Goal: Task Accomplishment & Management: Use online tool/utility

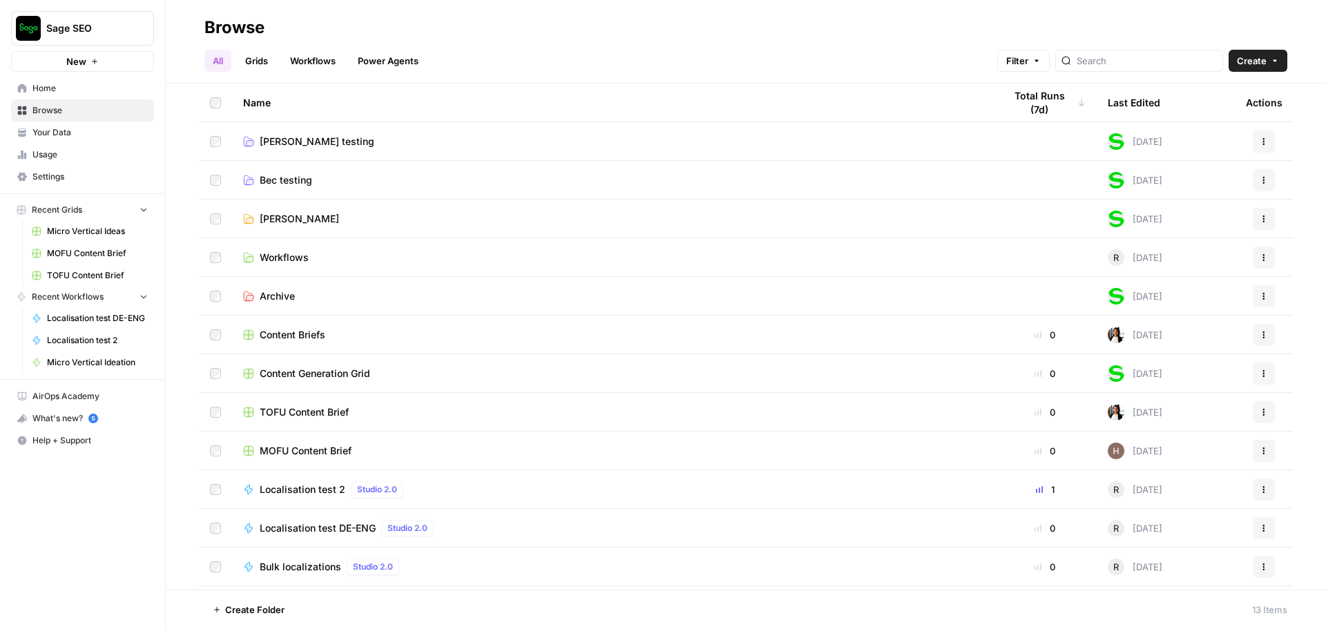
click at [299, 216] on span "[PERSON_NAME]" at bounding box center [299, 219] width 79 height 14
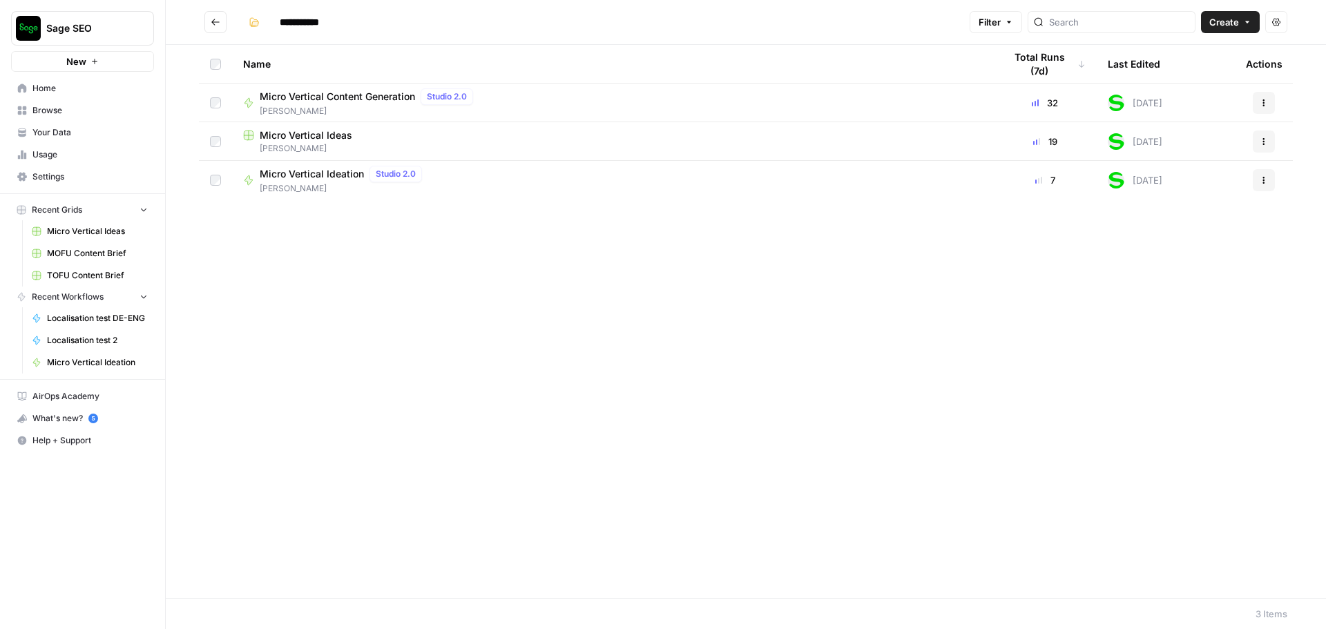
click at [313, 170] on span "Micro Vertical Ideation" at bounding box center [312, 174] width 104 height 14
type input "**********"
drag, startPoint x: 446, startPoint y: 177, endPoint x: 1260, endPoint y: 181, distance: 813.5
click at [1260, 181] on button "Actions" at bounding box center [1264, 180] width 22 height 22
click at [1168, 232] on span "Edit in Studio" at bounding box center [1202, 232] width 110 height 14
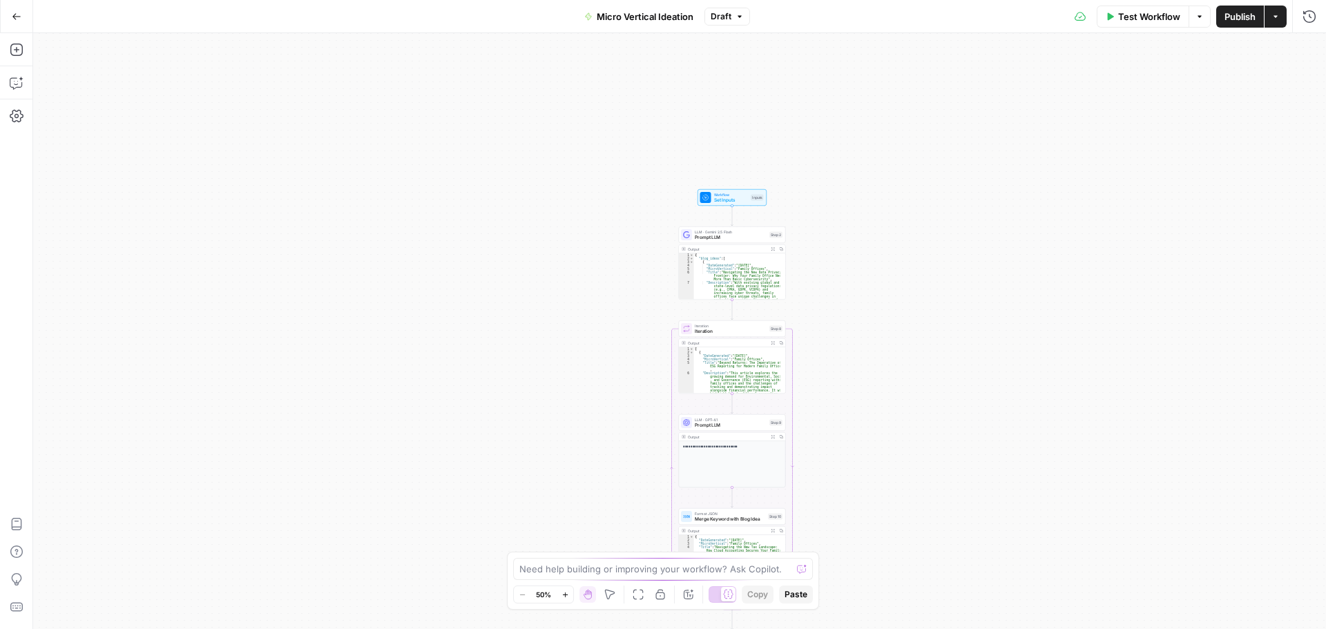
drag, startPoint x: 850, startPoint y: 144, endPoint x: 903, endPoint y: 372, distance: 233.9
click at [903, 372] on div "Workflow Set Inputs Inputs LLM · Gemini 2.5 Flash Prompt LLM Step 2 Output Expa…" at bounding box center [679, 331] width 1293 height 596
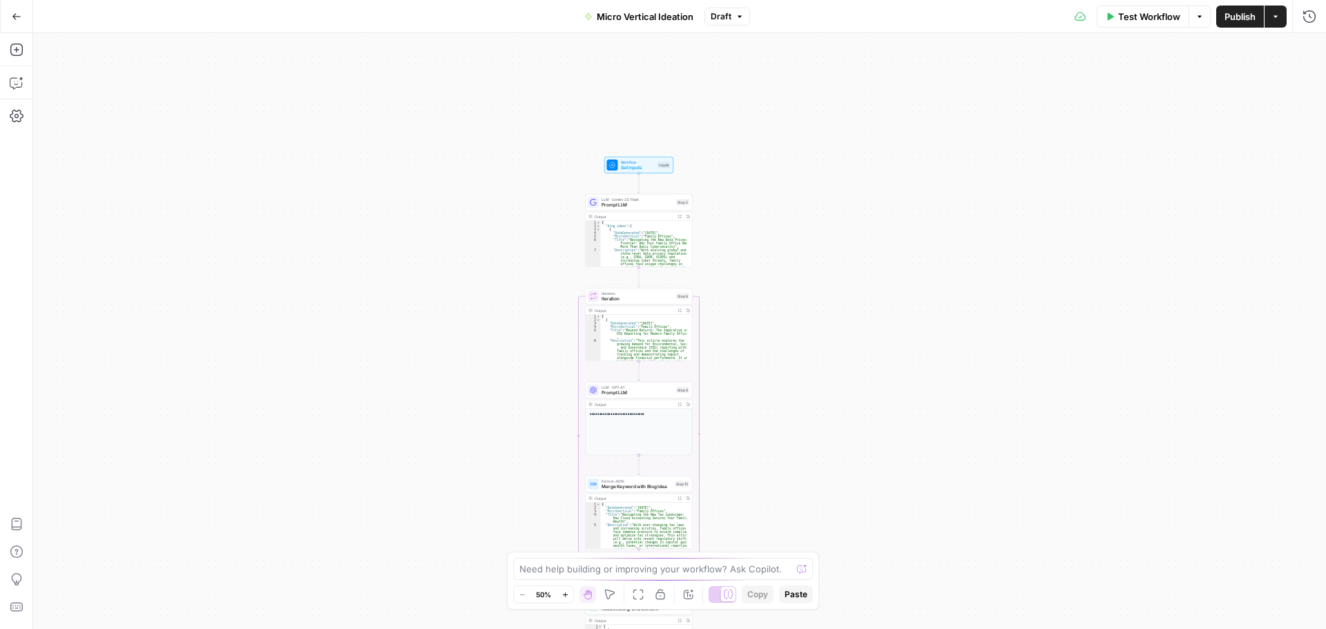
drag, startPoint x: 893, startPoint y: 345, endPoint x: 781, endPoint y: 298, distance: 121.6
click at [781, 298] on div "Workflow Set Inputs Inputs LLM · Gemini 2.5 Flash Prompt LLM Step 2 Output Expa…" at bounding box center [679, 331] width 1293 height 596
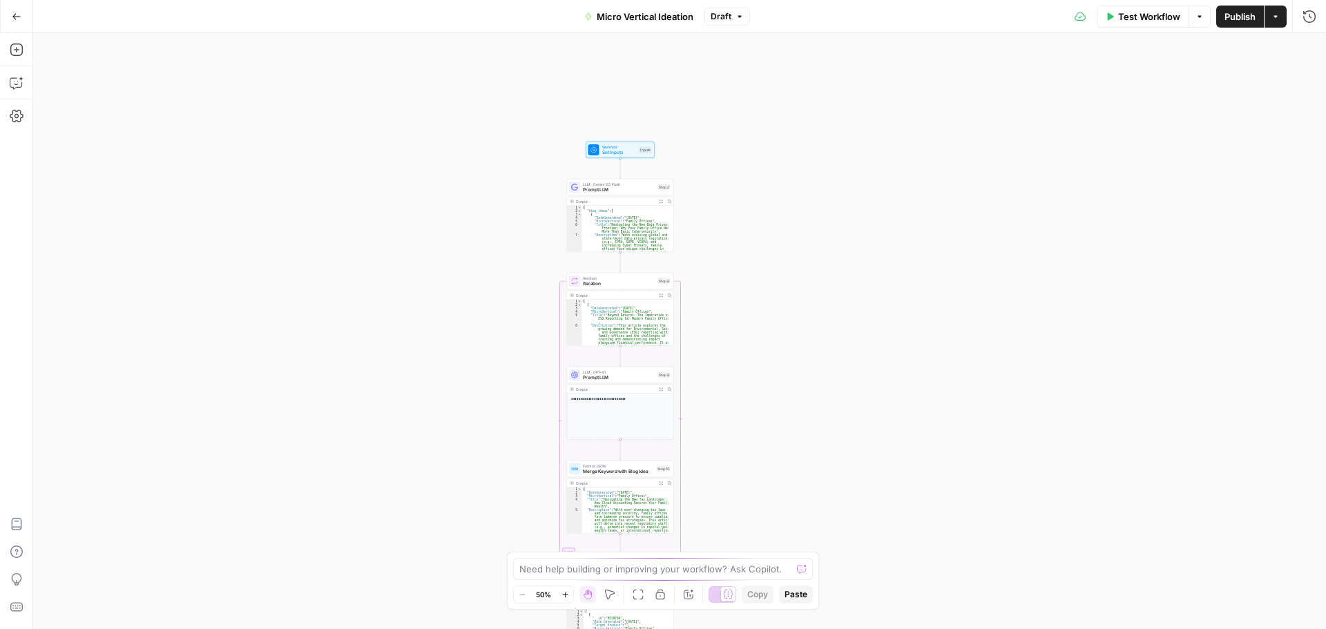
click at [561, 598] on icon "button" at bounding box center [565, 595] width 8 height 8
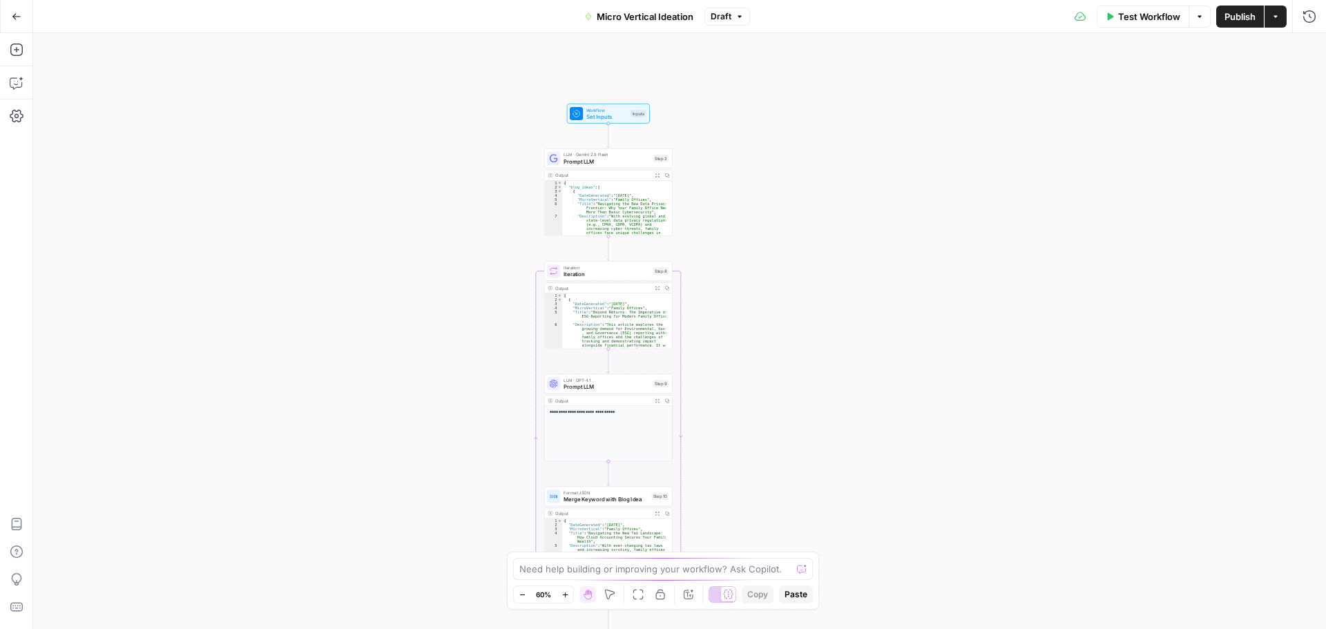
click at [561, 598] on icon "button" at bounding box center [565, 595] width 8 height 8
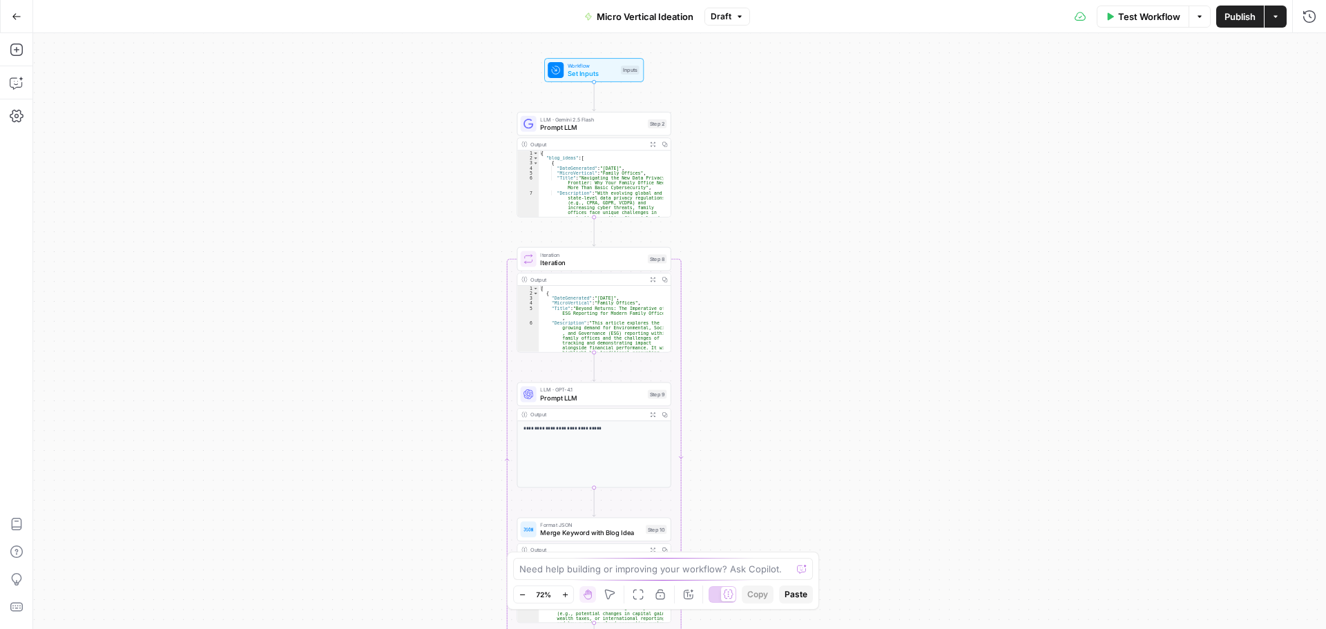
click at [561, 597] on icon "button" at bounding box center [565, 595] width 8 height 8
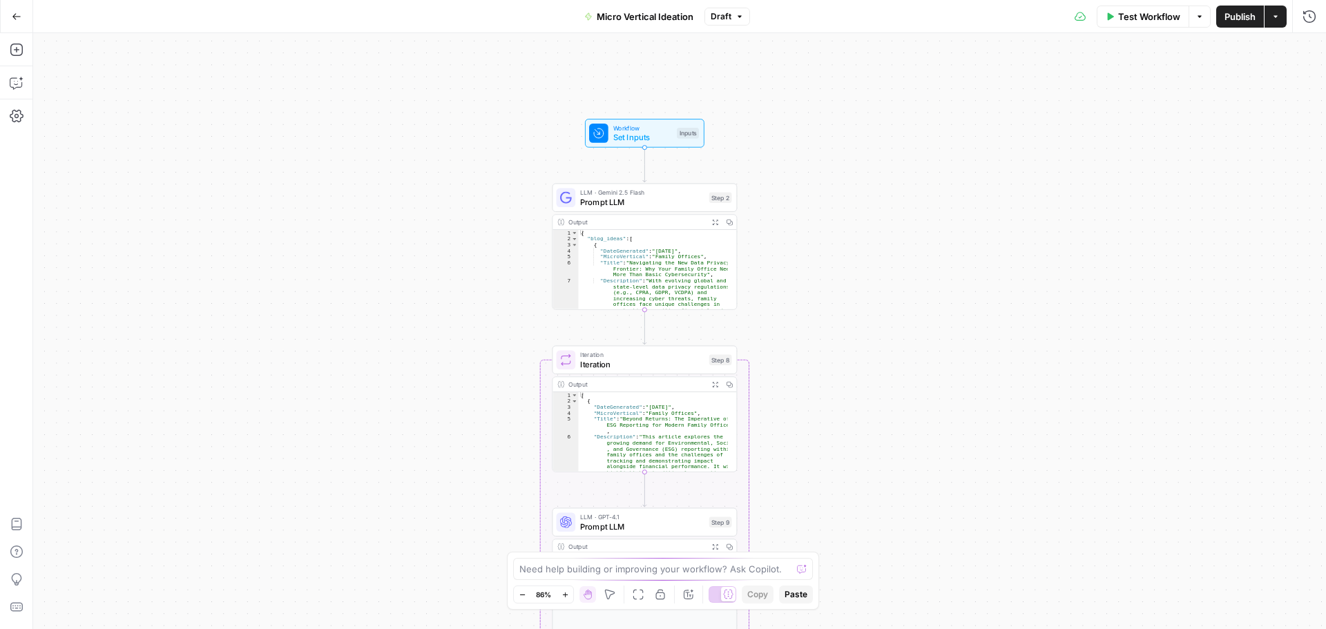
drag, startPoint x: 771, startPoint y: 229, endPoint x: 839, endPoint y: 345, distance: 133.7
click at [839, 345] on div "Workflow Set Inputs Inputs LLM · Gemini 2.5 Flash Prompt LLM Step 2 Output Expa…" at bounding box center [679, 331] width 1293 height 596
click at [524, 596] on icon "button" at bounding box center [523, 595] width 8 height 8
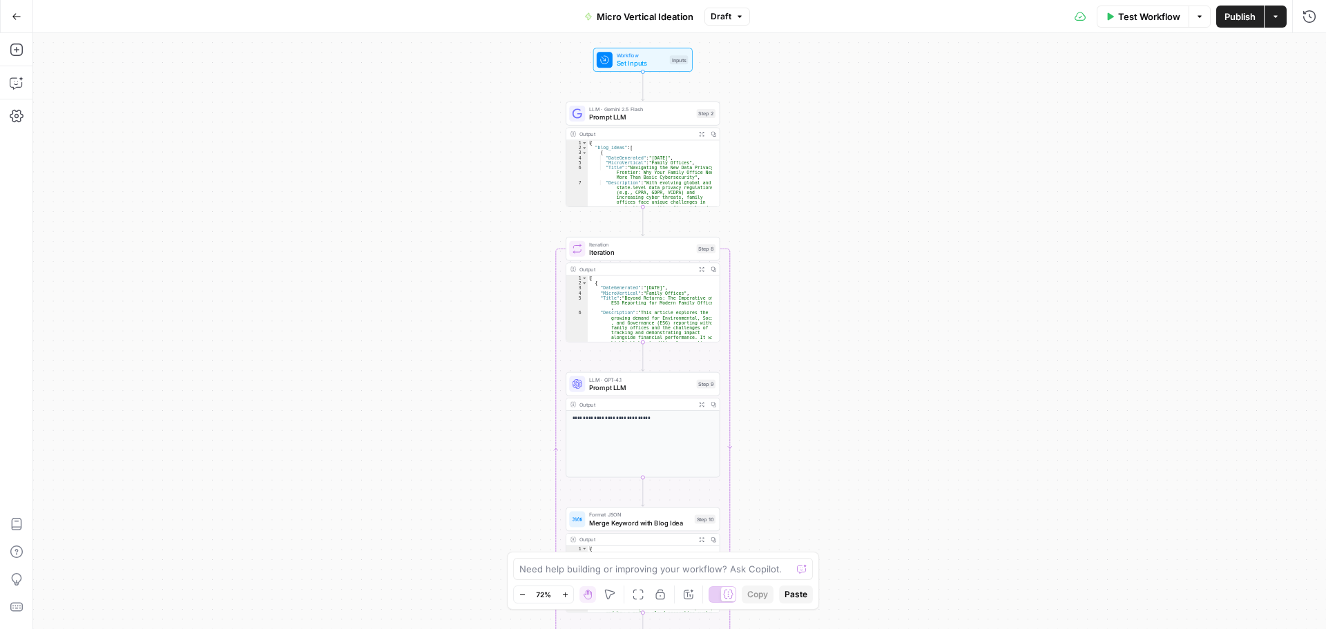
drag, startPoint x: 785, startPoint y: 467, endPoint x: 777, endPoint y: 360, distance: 106.6
click at [777, 360] on div "Workflow Set Inputs Inputs LLM · Gemini 2.5 Flash Prompt LLM Step 2 Output Expa…" at bounding box center [679, 331] width 1293 height 596
click at [702, 133] on icon "button" at bounding box center [702, 134] width 6 height 6
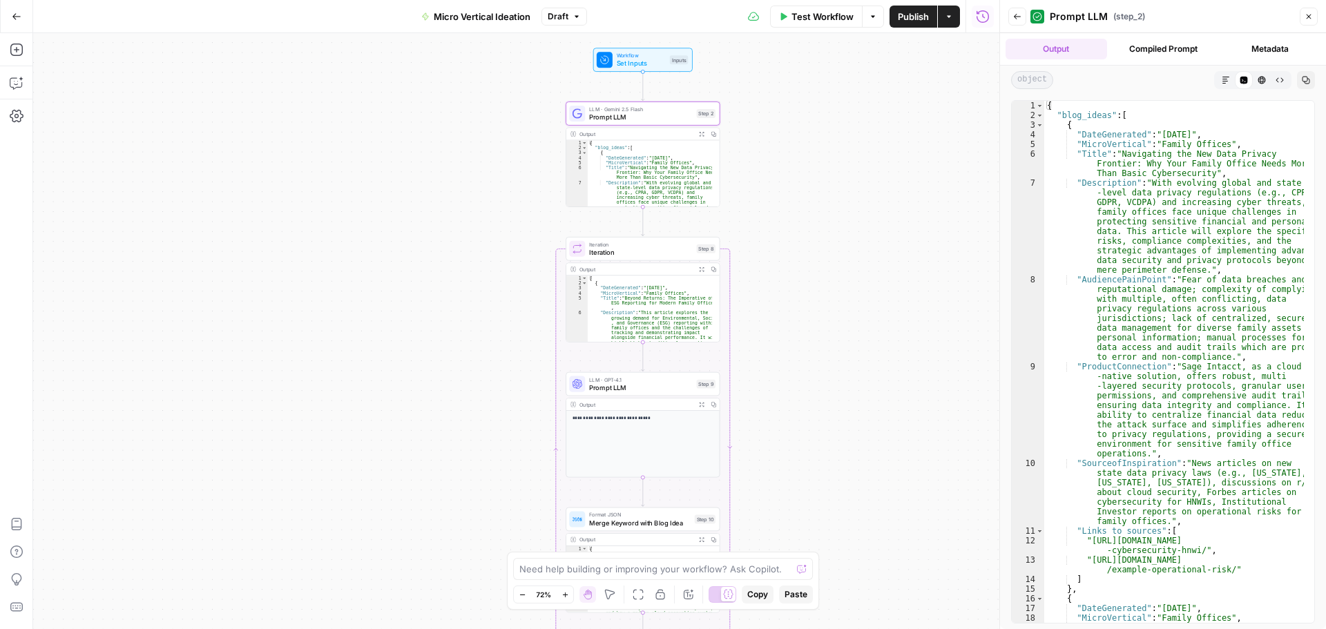
click at [1304, 19] on button "Close" at bounding box center [1309, 17] width 18 height 18
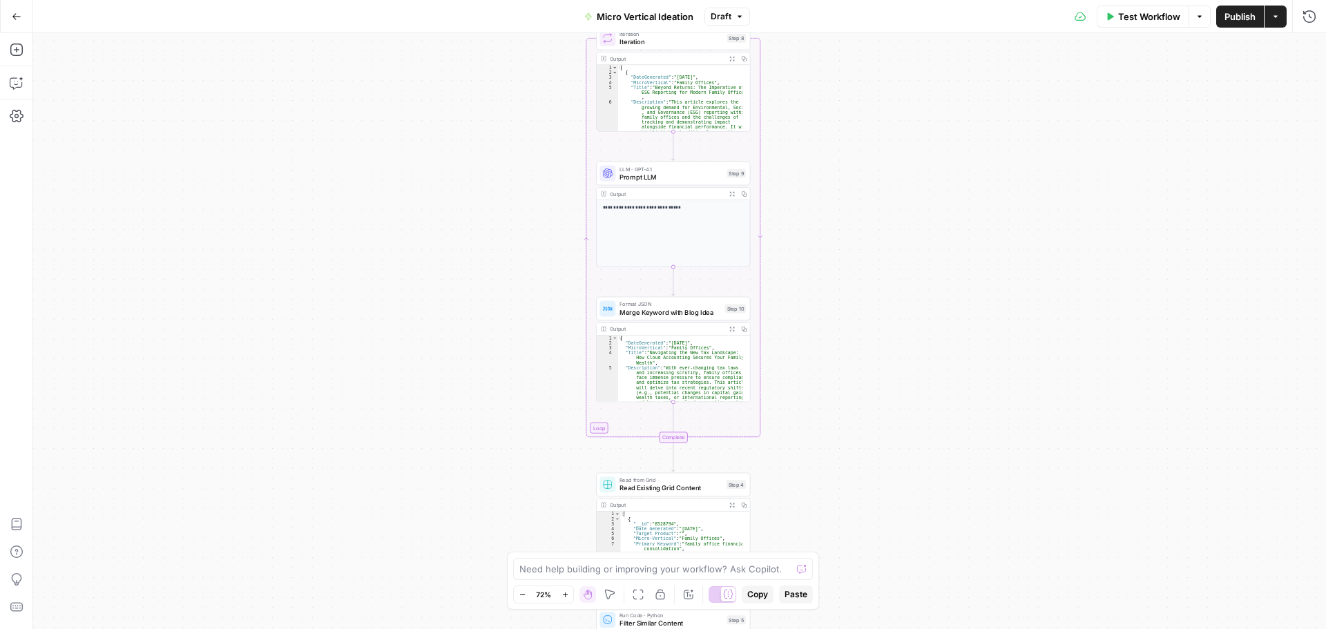
drag, startPoint x: 863, startPoint y: 363, endPoint x: 894, endPoint y: 153, distance: 212.8
click at [894, 153] on div "Workflow Set Inputs Inputs LLM · Gemini 2.5 Flash Prompt LLM Step 2 Output Expa…" at bounding box center [679, 331] width 1293 height 596
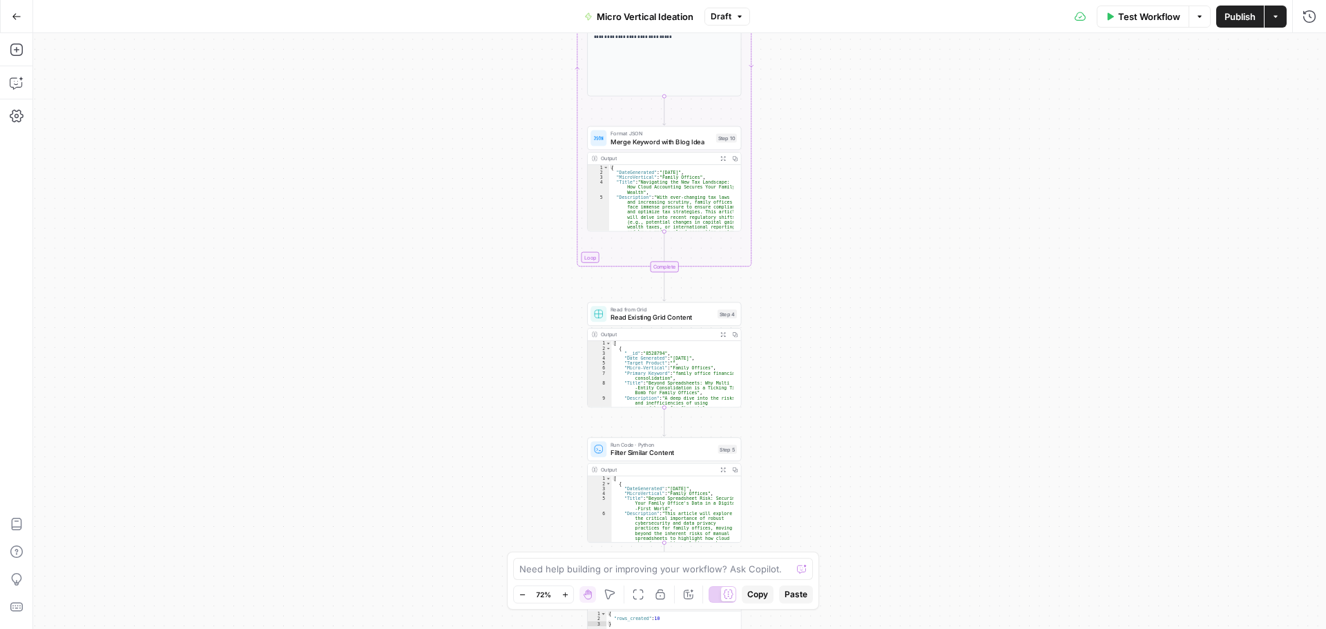
drag, startPoint x: 867, startPoint y: 318, endPoint x: 858, endPoint y: 147, distance: 170.8
click at [858, 147] on div "Workflow Set Inputs Inputs LLM · Gemini 2.5 Flash Prompt LLM Step 2 Output Expa…" at bounding box center [679, 331] width 1293 height 596
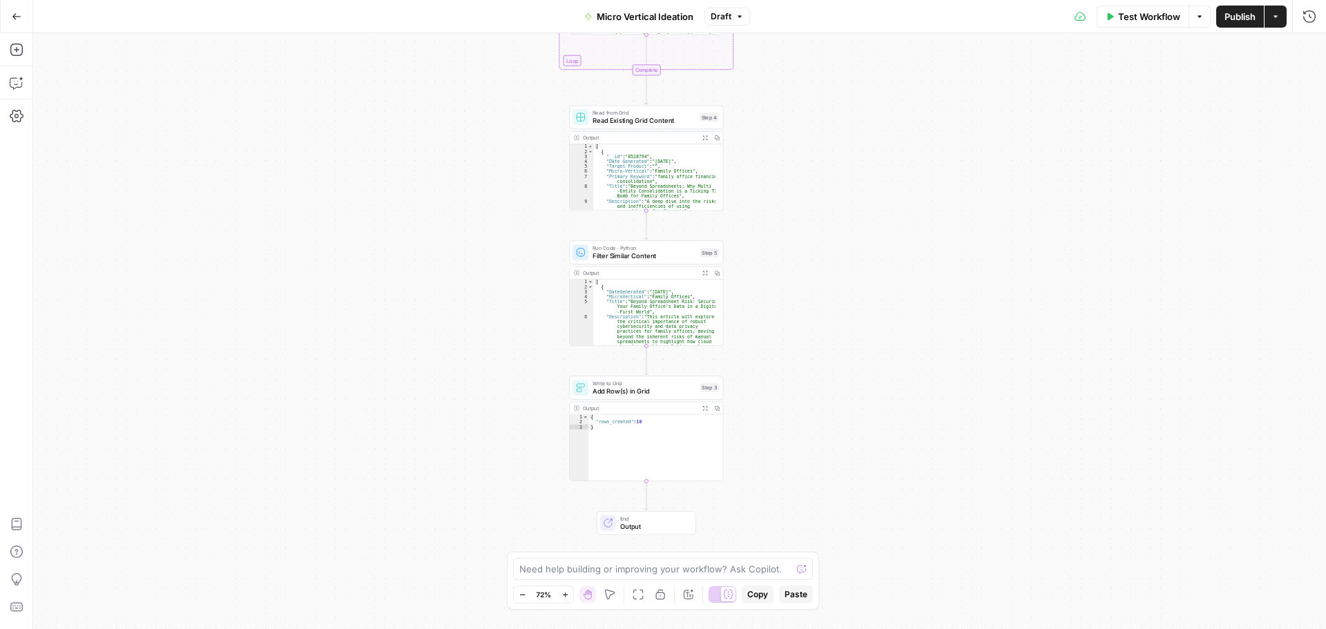
drag, startPoint x: 840, startPoint y: 349, endPoint x: 822, endPoint y: 153, distance: 197.6
click at [822, 153] on div "Workflow Set Inputs Inputs LLM · Gemini 2.5 Flash Prompt LLM Step 2 Output Expa…" at bounding box center [679, 331] width 1293 height 596
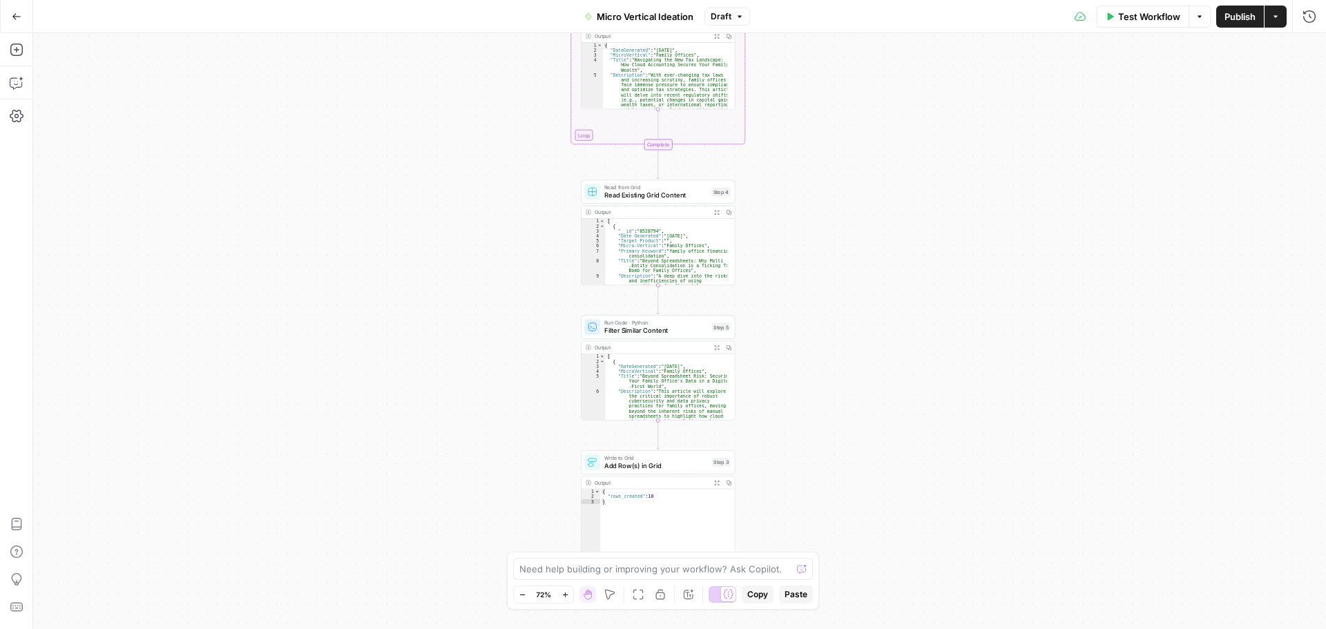
drag, startPoint x: 805, startPoint y: 262, endPoint x: 817, endPoint y: 336, distance: 75.5
click at [817, 336] on div "Workflow Set Inputs Inputs LLM · Gemini 2.5 Flash Prompt LLM Step 2 Output Expa…" at bounding box center [679, 331] width 1293 height 596
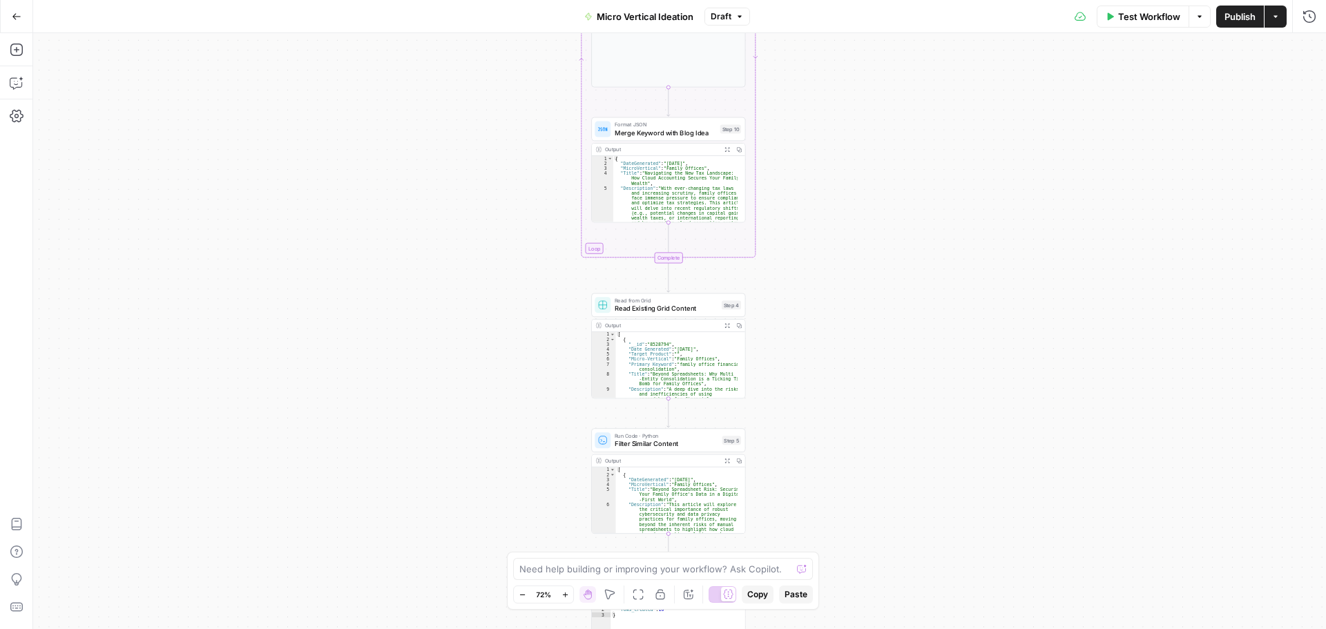
drag, startPoint x: 803, startPoint y: 300, endPoint x: 817, endPoint y: 397, distance: 98.3
click at [817, 397] on div "Workflow Set Inputs Inputs LLM · Gemini 2.5 Flash Prompt LLM Step 2 Output Expa…" at bounding box center [679, 331] width 1293 height 596
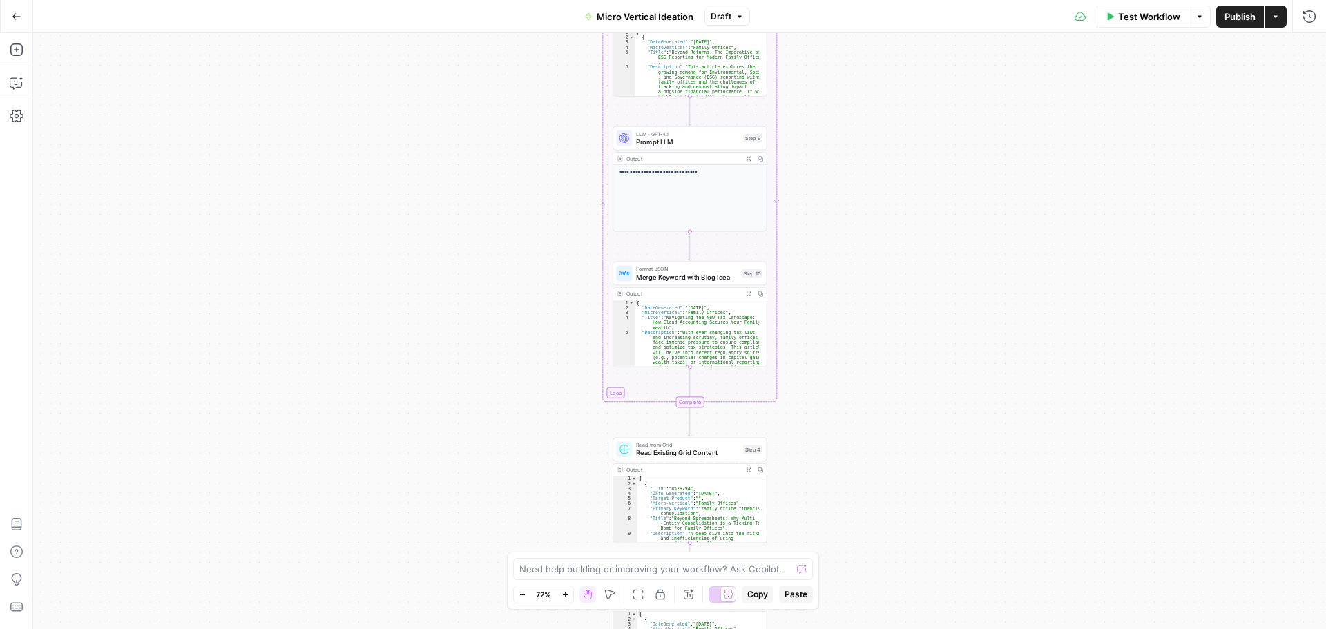
drag, startPoint x: 798, startPoint y: 236, endPoint x: 816, endPoint y: 370, distance: 135.2
click at [816, 370] on div "Workflow Set Inputs Inputs LLM · Gemini 2.5 Flash Prompt LLM Step 2 Output Expa…" at bounding box center [679, 331] width 1293 height 596
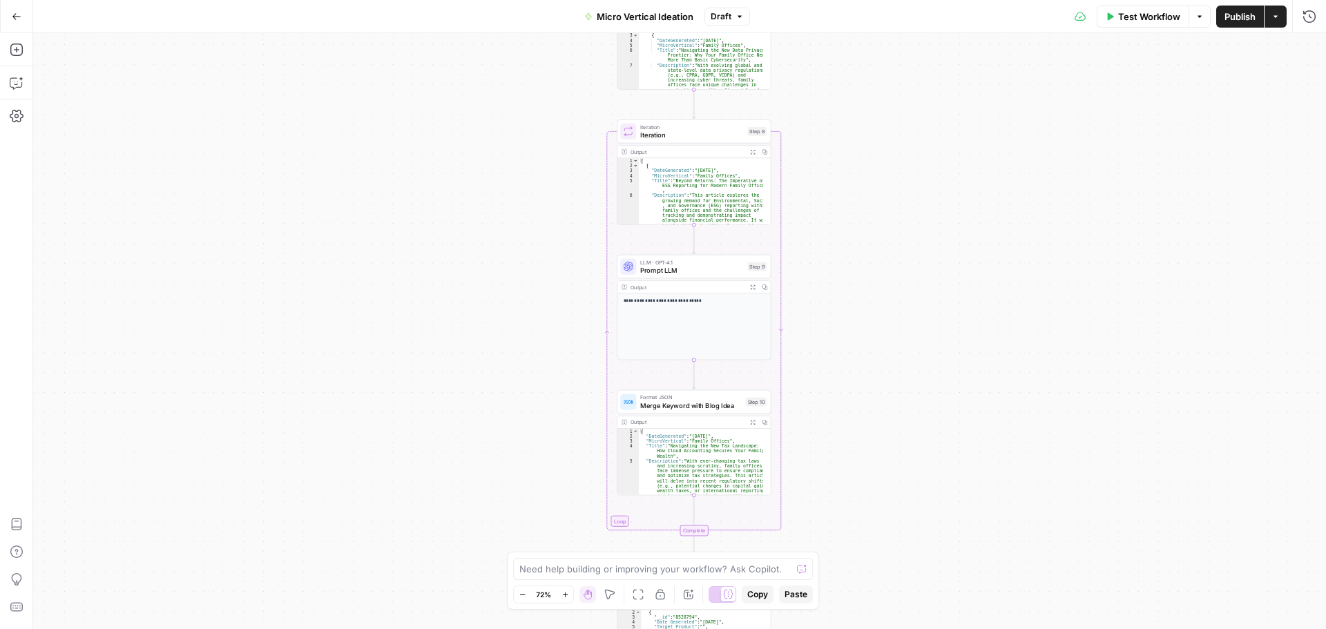
drag, startPoint x: 814, startPoint y: 225, endPoint x: 818, endPoint y: 354, distance: 128.5
click at [818, 354] on div "Workflow Set Inputs Inputs LLM · Gemini 2.5 Flash Prompt LLM Step 2 Output Expa…" at bounding box center [679, 331] width 1293 height 596
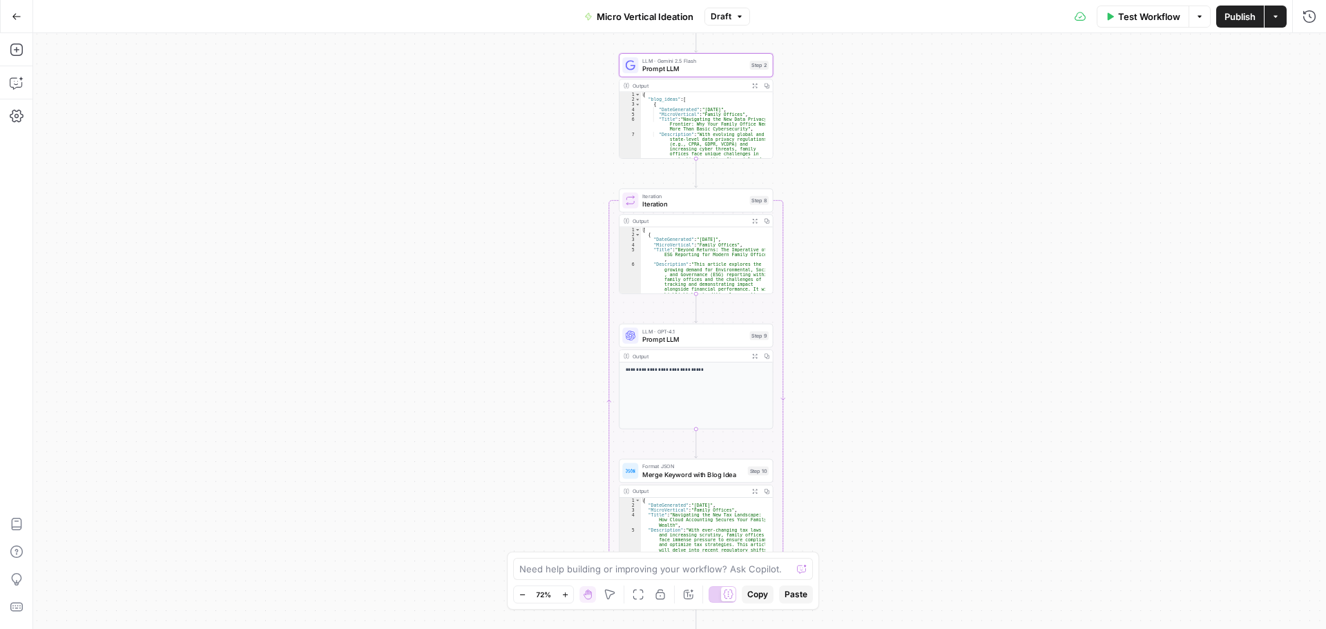
drag, startPoint x: 823, startPoint y: 296, endPoint x: 825, endPoint y: 365, distance: 69.1
click at [825, 365] on div "Workflow Set Inputs Inputs LLM · Gemini 2.5 Flash Prompt LLM Step 2 Output Expa…" at bounding box center [679, 331] width 1293 height 596
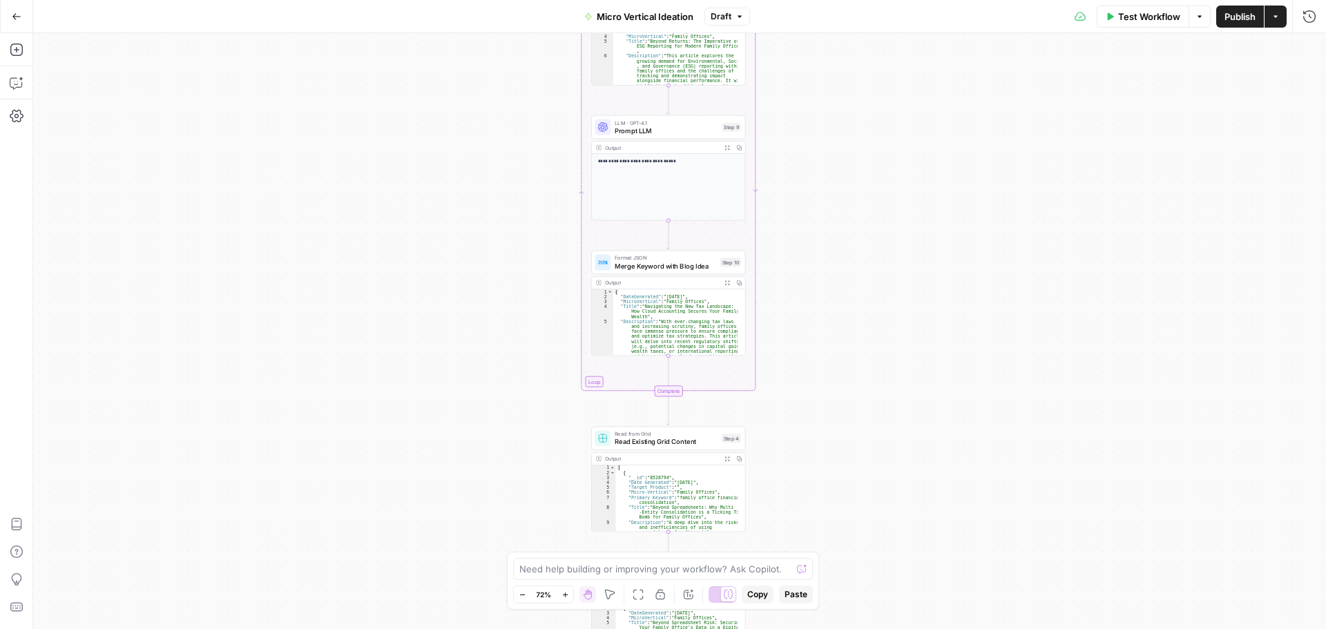
drag, startPoint x: 984, startPoint y: 377, endPoint x: 964, endPoint y: 193, distance: 184.8
click at [964, 193] on div "Workflow Set Inputs Inputs LLM · Gemini 2.5 Flash Prompt LLM Step 2 Output Expa…" at bounding box center [679, 331] width 1293 height 596
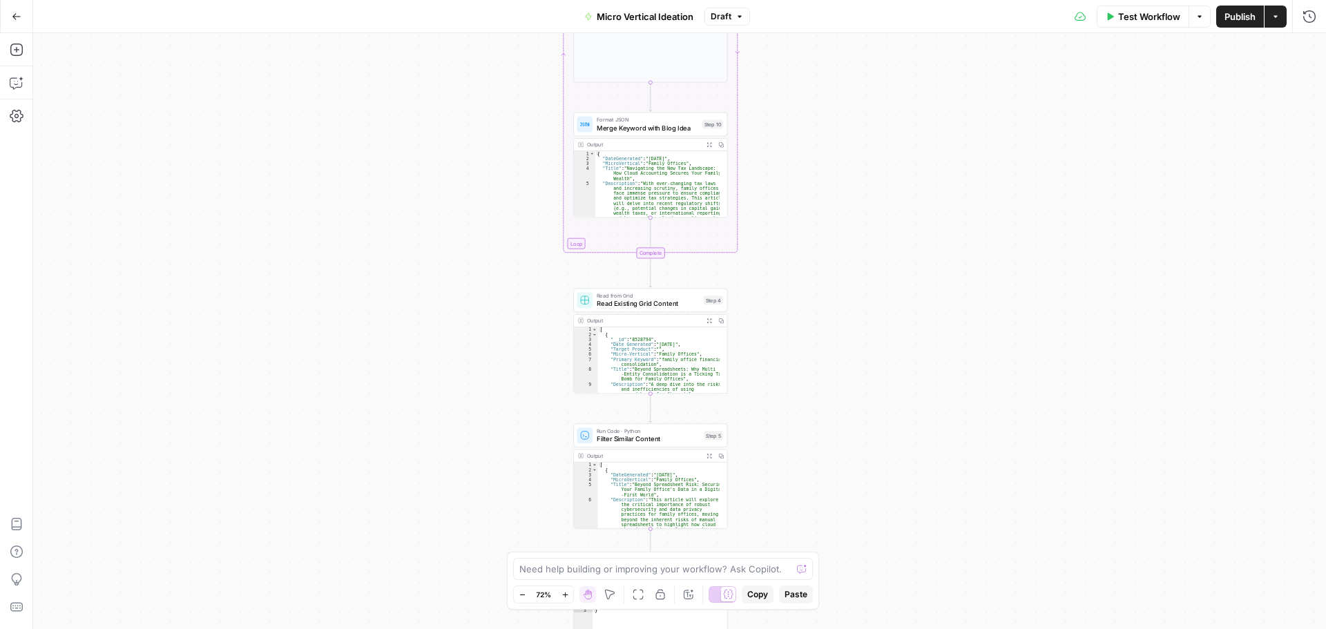
drag, startPoint x: 960, startPoint y: 378, endPoint x: 942, endPoint y: 238, distance: 142.0
click at [942, 238] on div "Workflow Set Inputs Inputs LLM · Gemini 2.5 Flash Prompt LLM Step 2 Output Expa…" at bounding box center [679, 331] width 1293 height 596
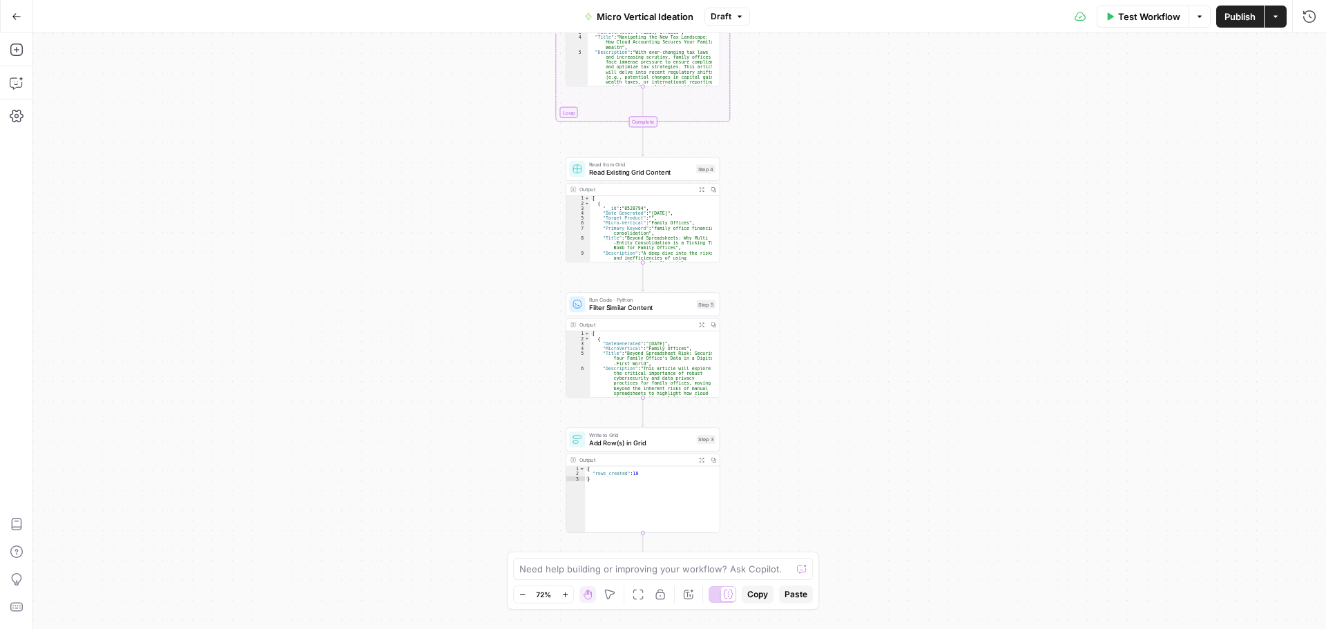
drag, startPoint x: 901, startPoint y: 350, endPoint x: 894, endPoint y: 210, distance: 140.4
click at [894, 210] on div "Workflow Set Inputs Inputs LLM · Gemini 2.5 Flash Prompt LLM Step 2 Output Expa…" at bounding box center [679, 331] width 1293 height 596
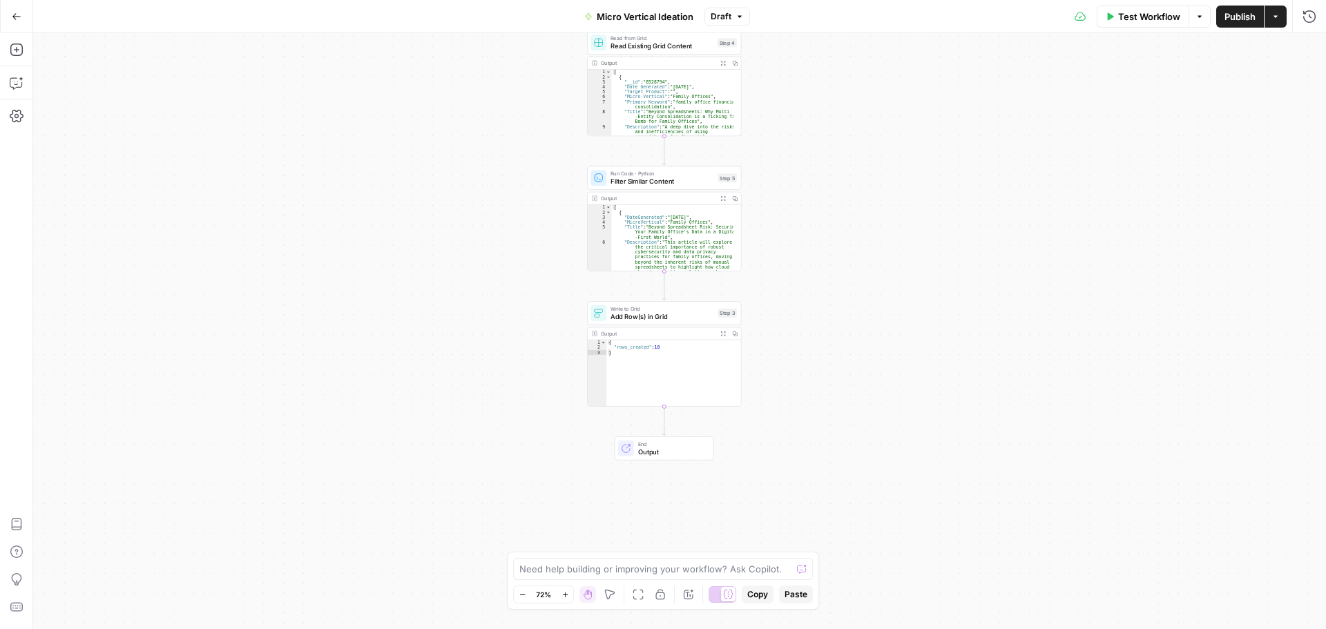
drag, startPoint x: 851, startPoint y: 392, endPoint x: 877, endPoint y: 263, distance: 131.8
click at [877, 263] on div "Workflow Set Inputs Inputs LLM · Gemini 2.5 Flash Prompt LLM Step 2 Output Expa…" at bounding box center [679, 331] width 1293 height 596
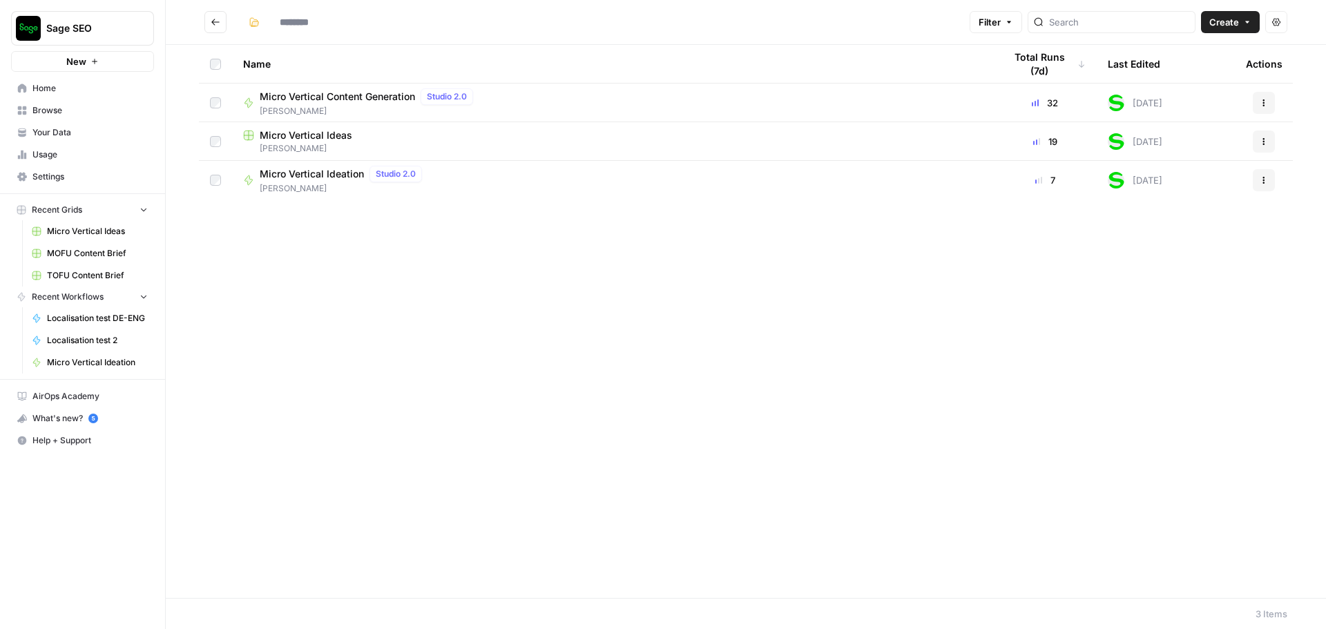
type input "**********"
drag, startPoint x: 474, startPoint y: 143, endPoint x: 1258, endPoint y: 140, distance: 783.1
click at [1257, 140] on button "Actions" at bounding box center [1264, 142] width 22 height 22
click at [66, 128] on span "Your Data" at bounding box center [89, 132] width 115 height 12
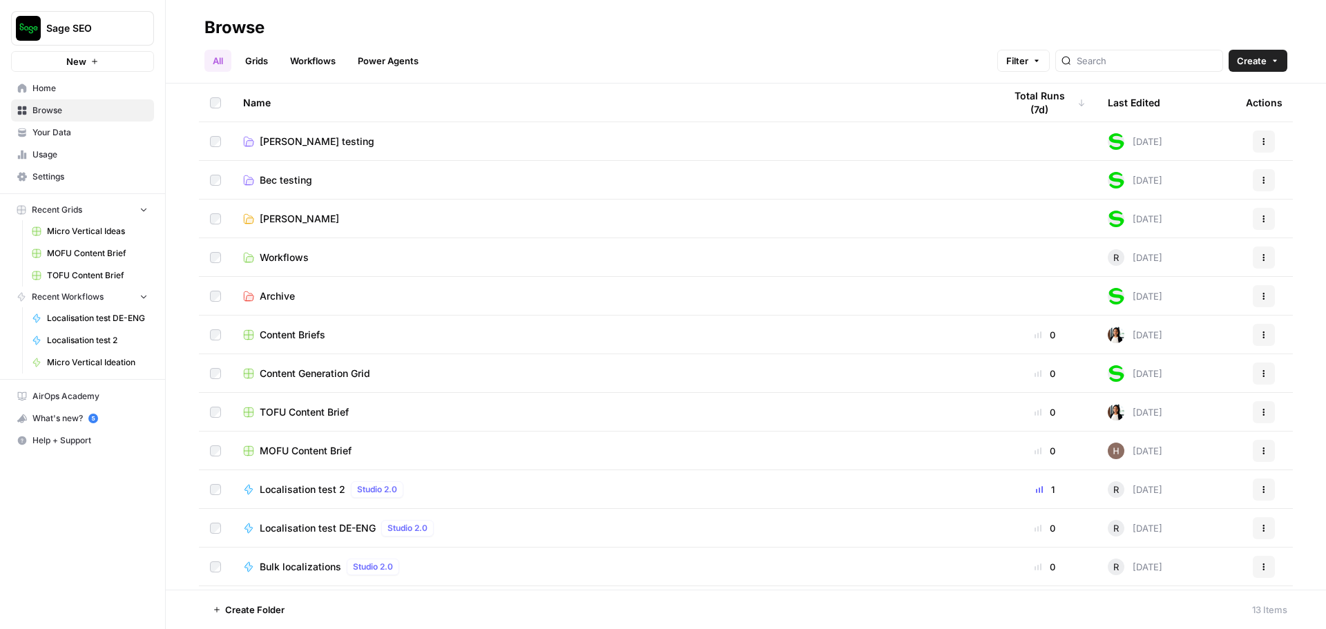
click at [282, 218] on span "[PERSON_NAME]" at bounding box center [299, 219] width 79 height 14
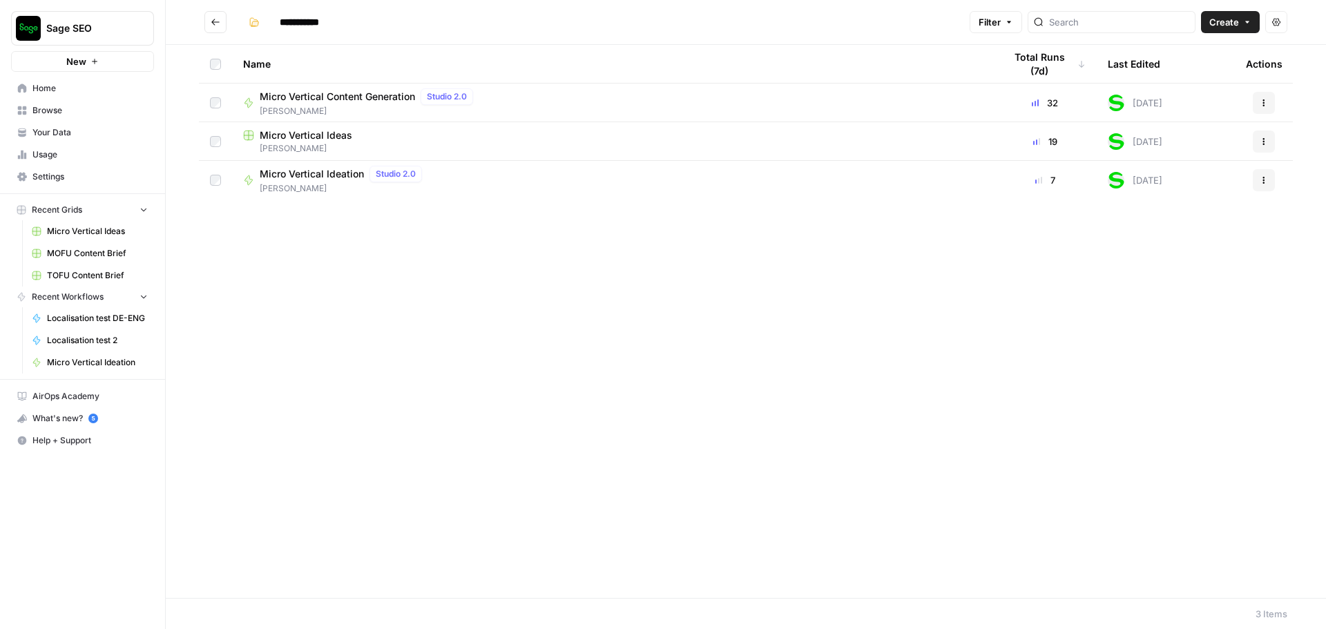
click at [358, 102] on span "Micro Vertical Content Generation" at bounding box center [337, 97] width 155 height 14
type input "**********"
drag, startPoint x: 819, startPoint y: 94, endPoint x: 1263, endPoint y: 102, distance: 444.1
click at [1263, 102] on icon "button" at bounding box center [1264, 103] width 8 height 8
click at [1164, 157] on span "Edit in Studio" at bounding box center [1202, 155] width 110 height 14
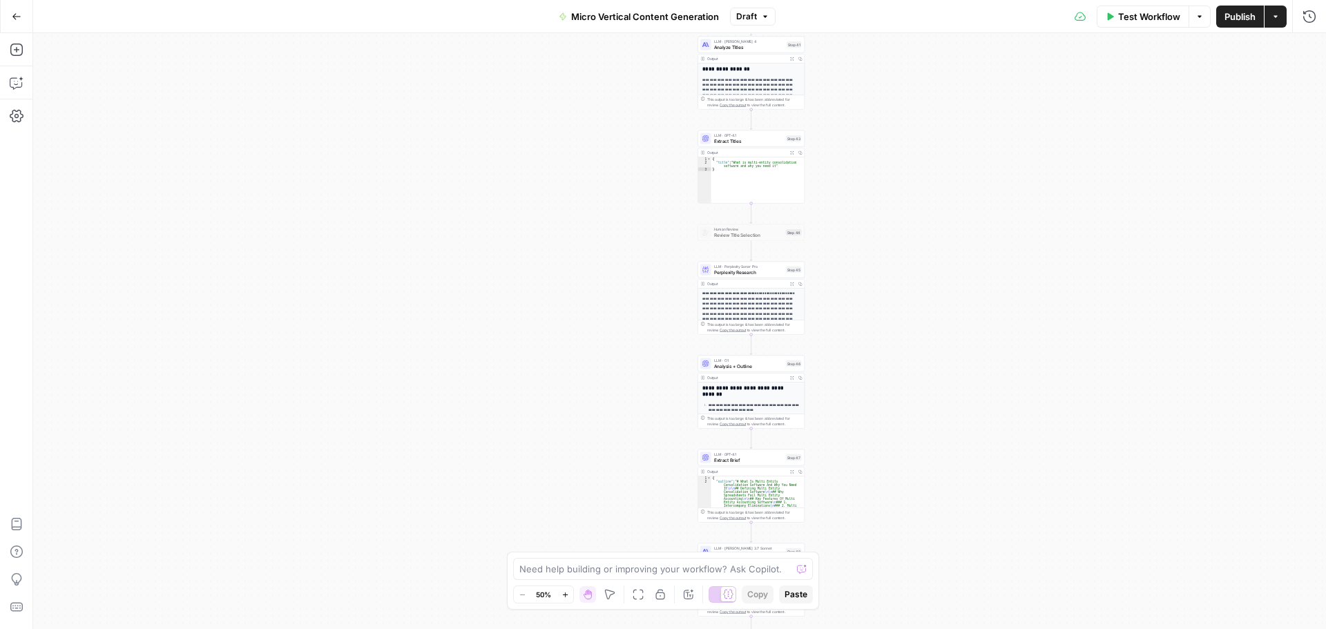
drag, startPoint x: 872, startPoint y: 220, endPoint x: 895, endPoint y: 398, distance: 178.9
click at [895, 398] on div "true false true false true false Workflow Set Inputs Inputs Run Code · Python E…" at bounding box center [679, 331] width 1293 height 596
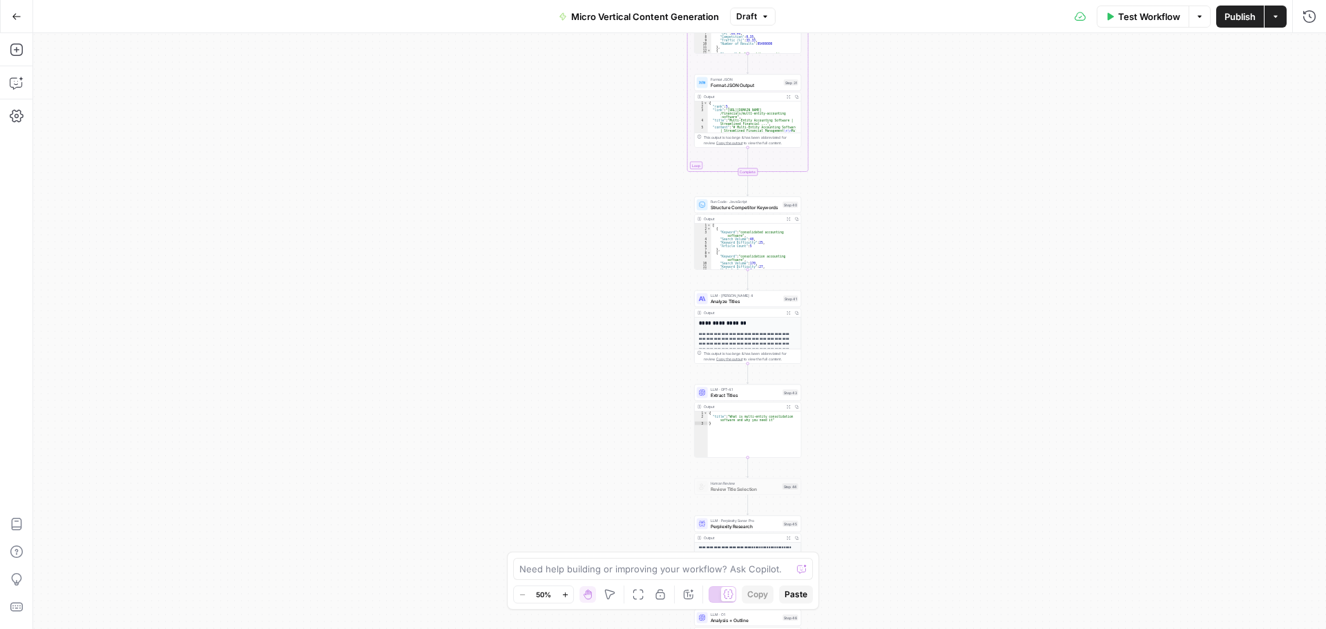
drag, startPoint x: 882, startPoint y: 412, endPoint x: 881, endPoint y: 461, distance: 49.0
click at [881, 461] on div "true false true false true false Workflow Set Inputs Inputs Run Code · Python E…" at bounding box center [679, 331] width 1293 height 596
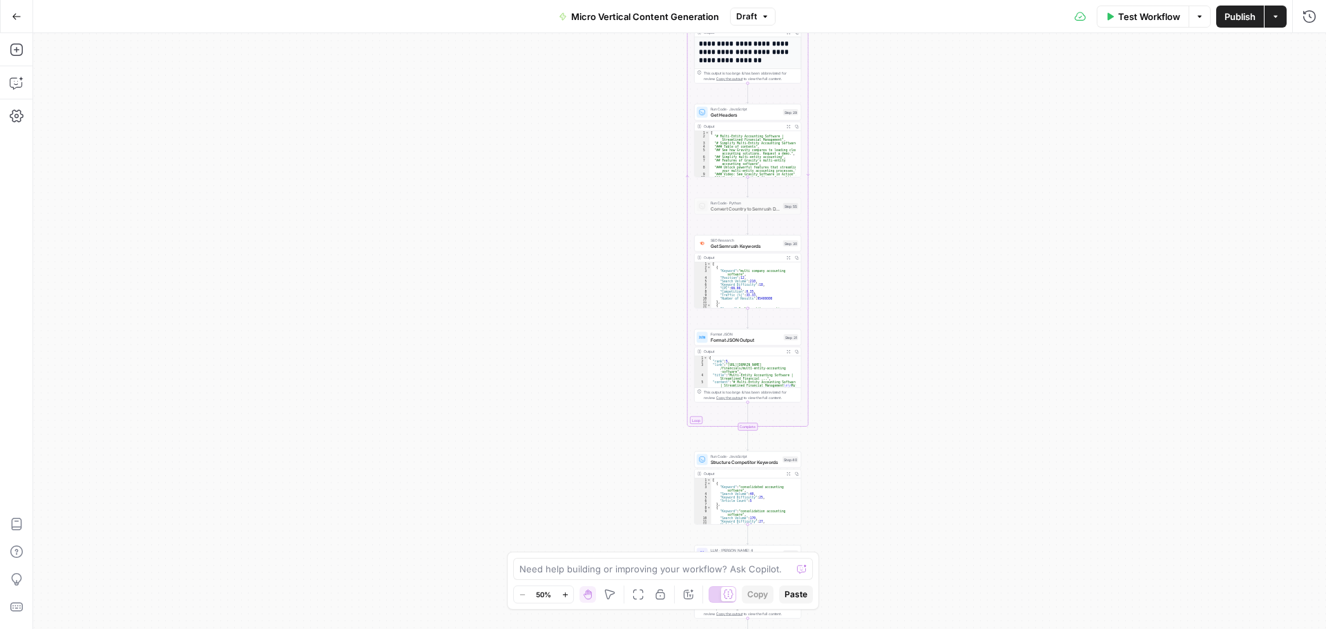
drag, startPoint x: 907, startPoint y: 194, endPoint x: 910, endPoint y: 461, distance: 266.6
click at [910, 461] on div "true false true false true false Workflow Set Inputs Inputs Run Code · Python E…" at bounding box center [679, 331] width 1293 height 596
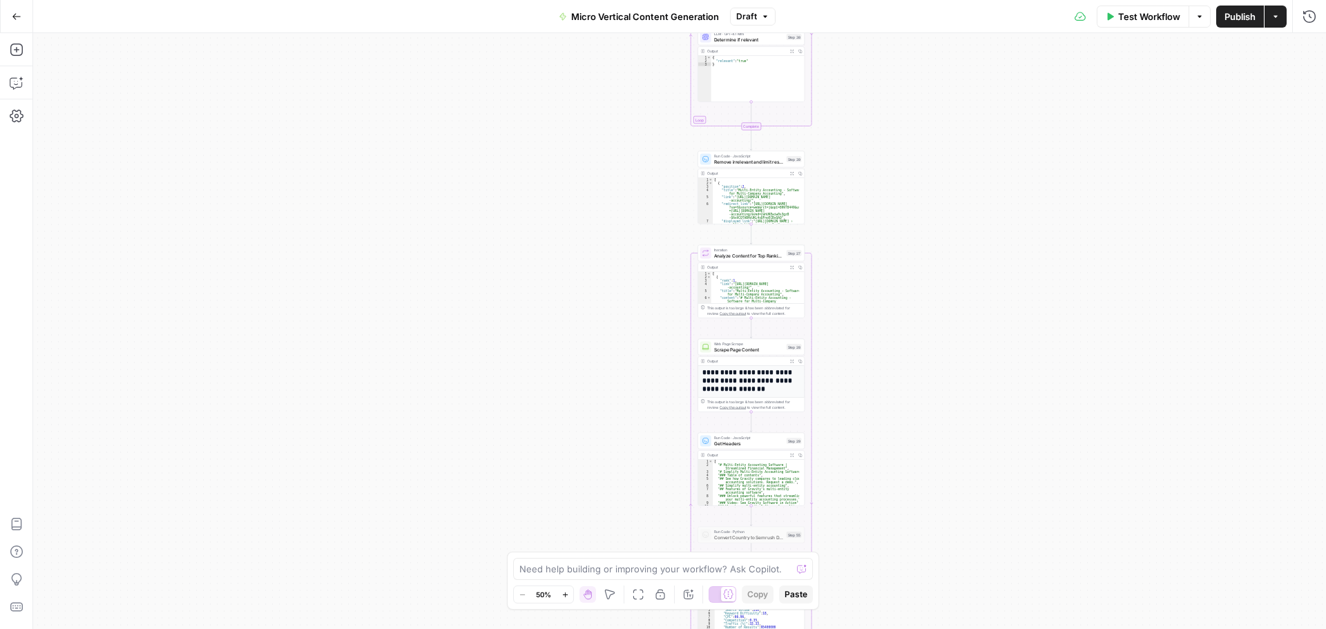
drag, startPoint x: 941, startPoint y: 457, endPoint x: 942, endPoint y: 528, distance: 70.4
click at [942, 528] on div "true false true false true false Workflow Set Inputs Inputs Run Code · Python E…" at bounding box center [679, 331] width 1293 height 596
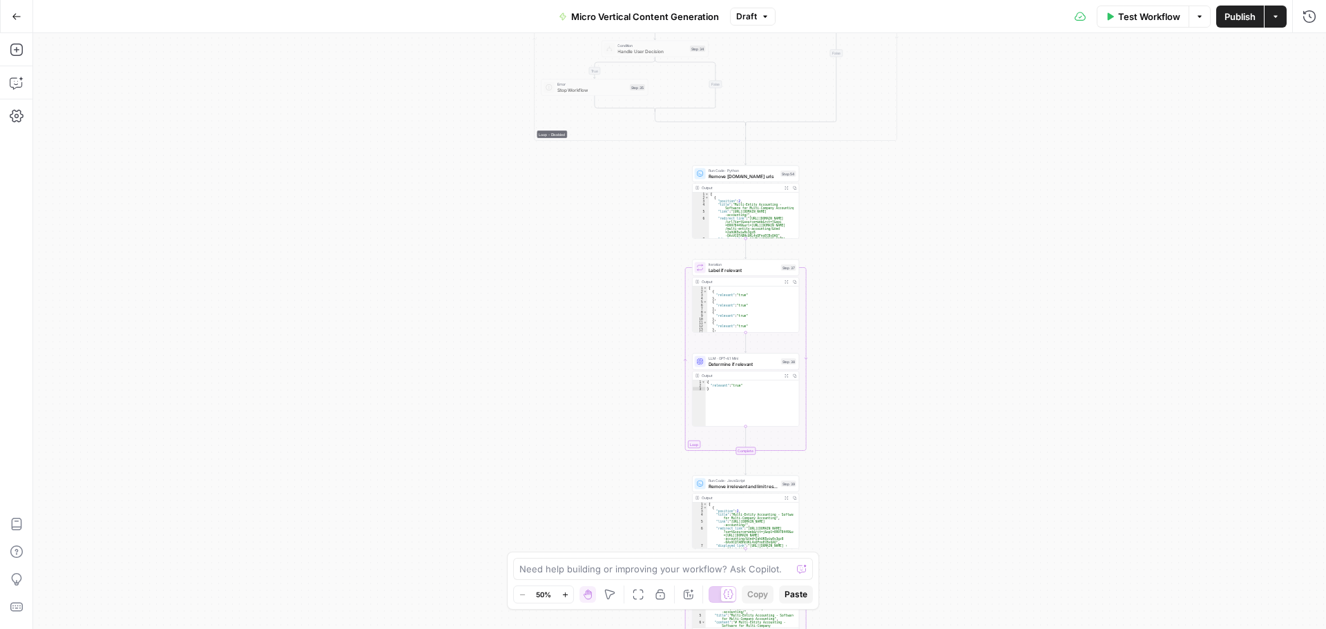
drag, startPoint x: 980, startPoint y: 238, endPoint x: 974, endPoint y: 562, distance: 324.6
click at [974, 562] on div "true false true false true false Workflow Set Inputs Inputs Run Code · Python E…" at bounding box center [679, 331] width 1293 height 596
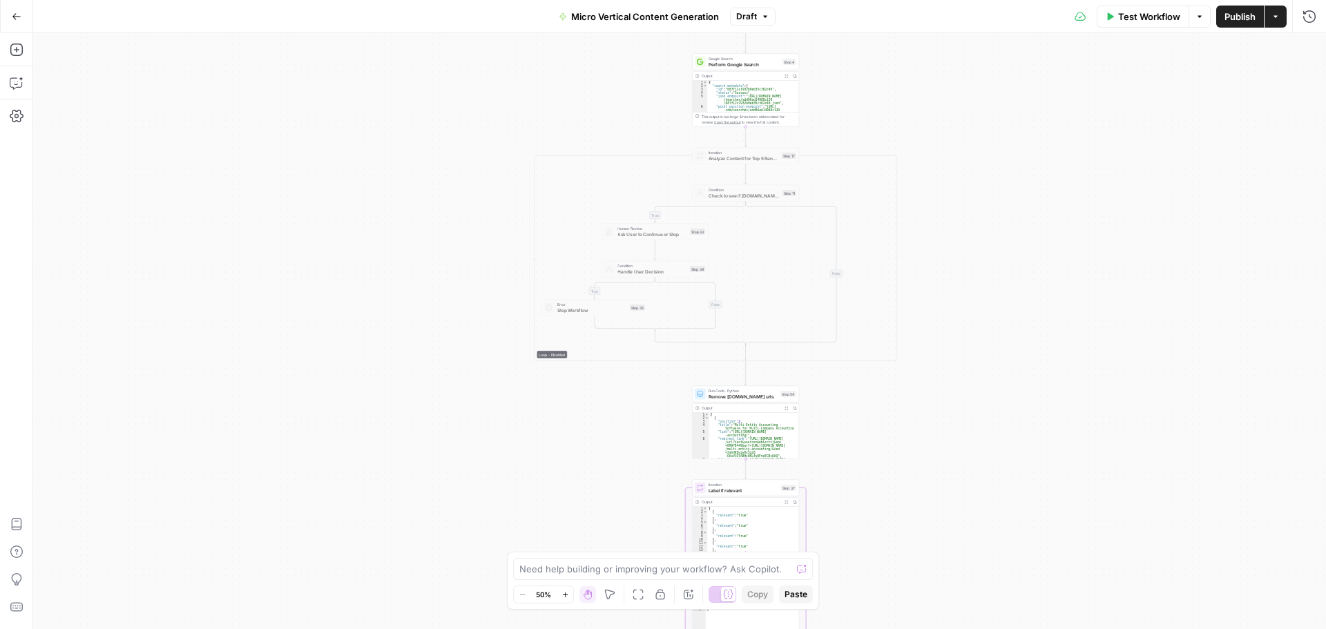
drag, startPoint x: 968, startPoint y: 276, endPoint x: 968, endPoint y: 496, distance: 220.3
click at [968, 496] on div "true false true false true false Workflow Set Inputs Inputs Run Code · Python E…" at bounding box center [679, 331] width 1293 height 596
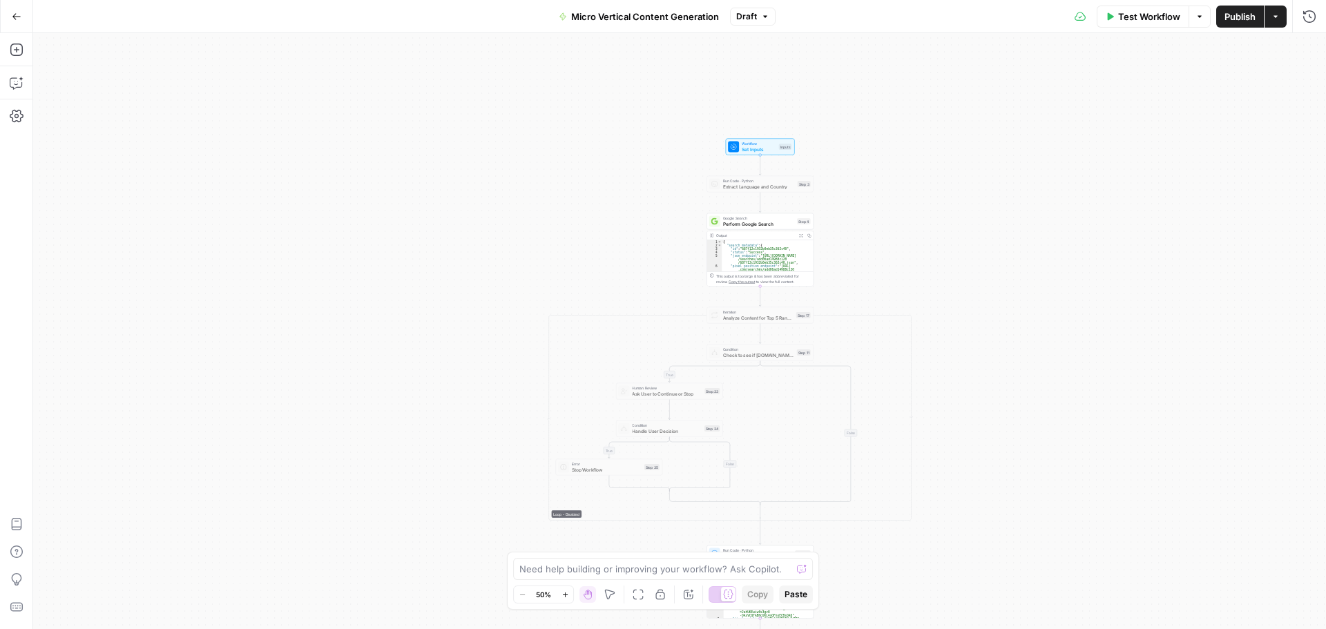
click at [1013, 418] on div "true false true false true false Workflow Set Inputs Inputs Run Code · Python E…" at bounding box center [679, 331] width 1293 height 596
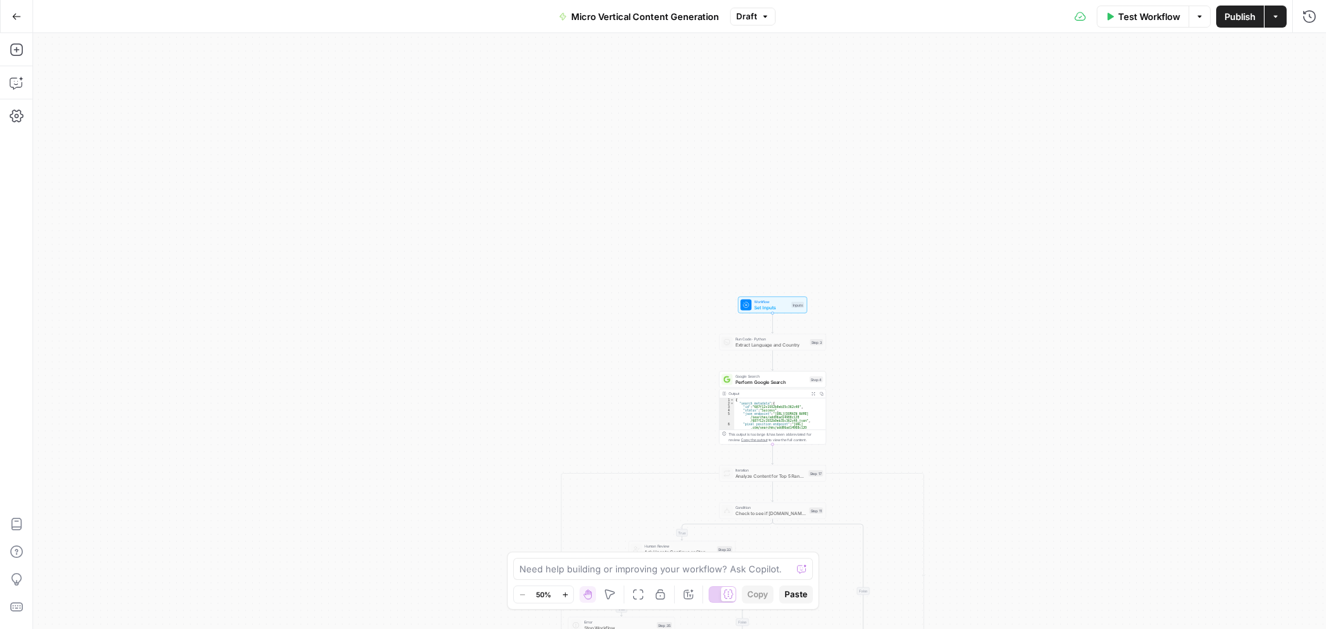
drag, startPoint x: 1027, startPoint y: 254, endPoint x: 1039, endPoint y: 412, distance: 158.6
click at [1039, 412] on div "true false true false true false Workflow Set Inputs Inputs Run Code · Python E…" at bounding box center [679, 331] width 1293 height 596
click at [994, 371] on div "true false true false true false Workflow Set Inputs Inputs Run Code · Python E…" at bounding box center [679, 331] width 1293 height 596
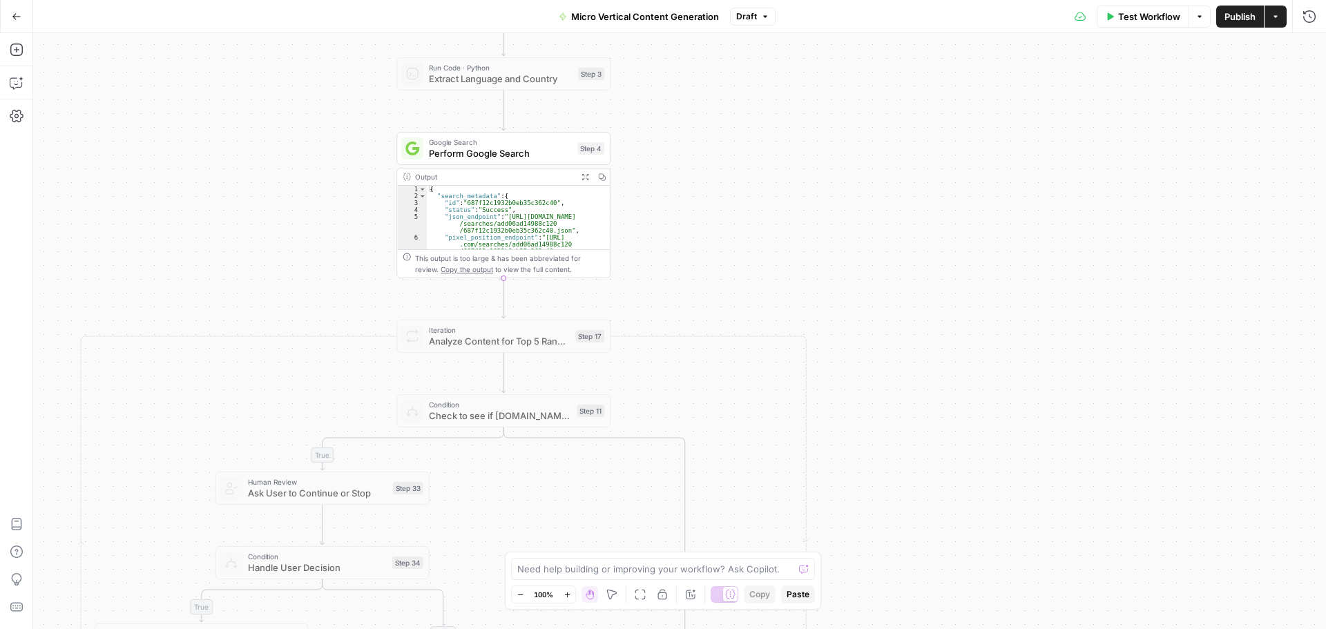
drag, startPoint x: 891, startPoint y: 441, endPoint x: 854, endPoint y: 260, distance: 184.6
click at [854, 260] on div "true false true false true false Workflow Set Inputs Inputs Run Code · Python E…" at bounding box center [679, 331] width 1293 height 596
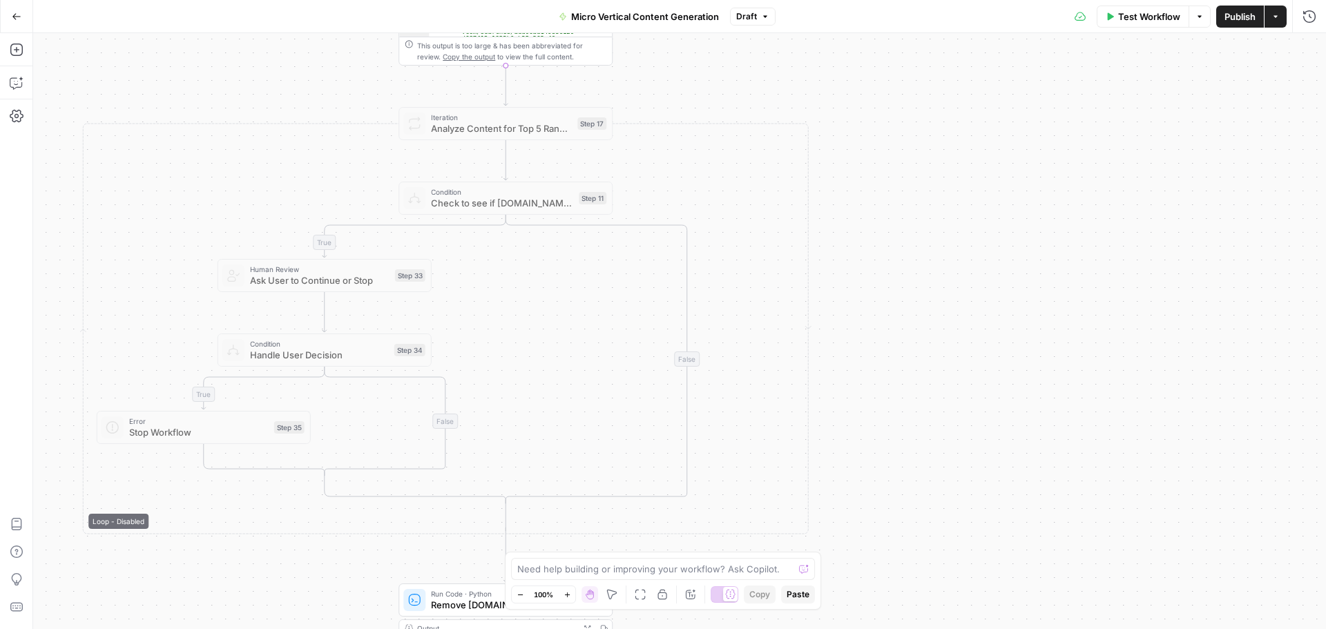
drag, startPoint x: 921, startPoint y: 260, endPoint x: 920, endPoint y: 234, distance: 25.6
click at [917, 229] on div "true false true false true false Workflow Set Inputs Inputs Run Code · Python E…" at bounding box center [679, 331] width 1293 height 596
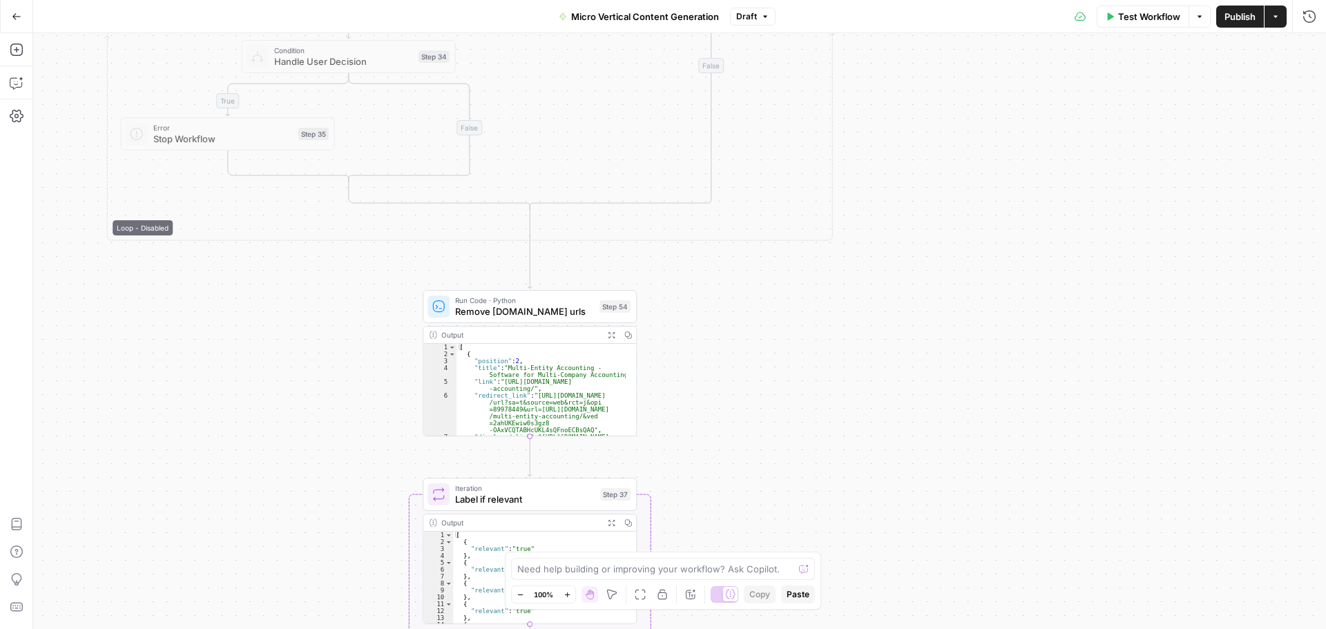
drag, startPoint x: 990, startPoint y: 241, endPoint x: 992, endPoint y: 202, distance: 39.5
click at [992, 202] on div "true false true false true false Workflow Set Inputs Inputs Run Code · Python E…" at bounding box center [679, 331] width 1293 height 596
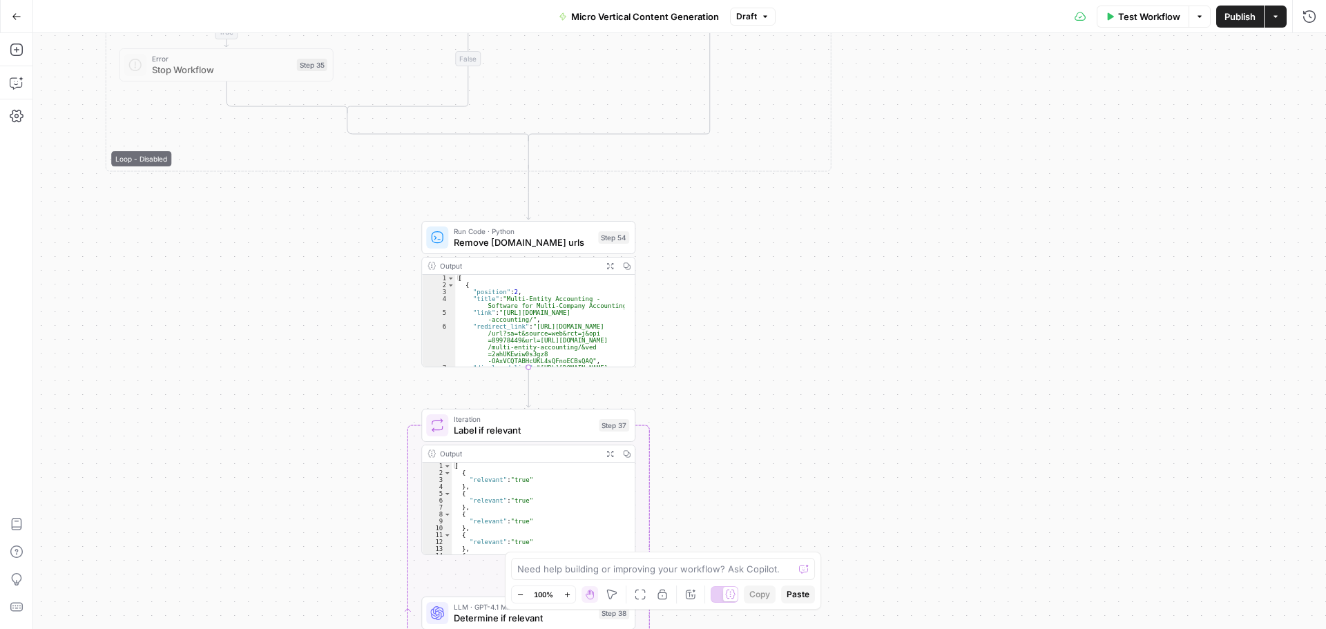
drag, startPoint x: 1003, startPoint y: 346, endPoint x: 990, endPoint y: 242, distance: 104.4
click at [990, 242] on div "true false true false true false Workflow Set Inputs Inputs Run Code · Python E…" at bounding box center [679, 331] width 1293 height 596
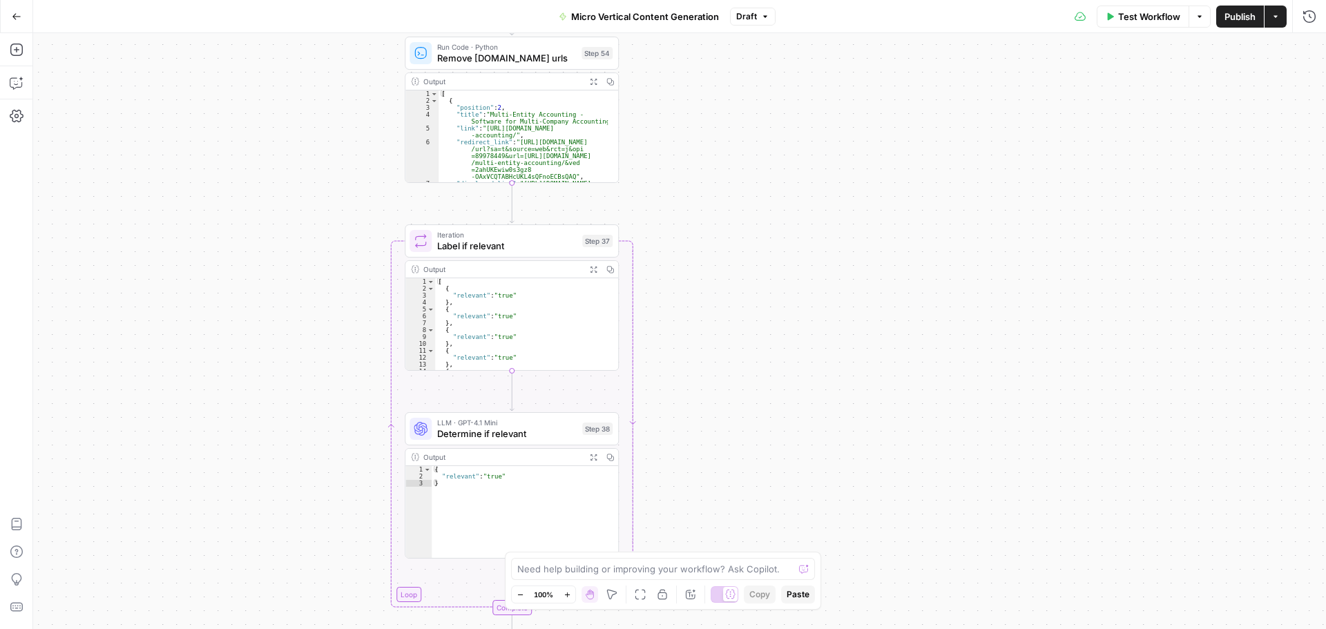
drag, startPoint x: 995, startPoint y: 413, endPoint x: 988, endPoint y: 220, distance: 193.5
click at [988, 220] on div "true false true false true false Workflow Set Inputs Inputs Run Code · Python E…" at bounding box center [679, 331] width 1293 height 596
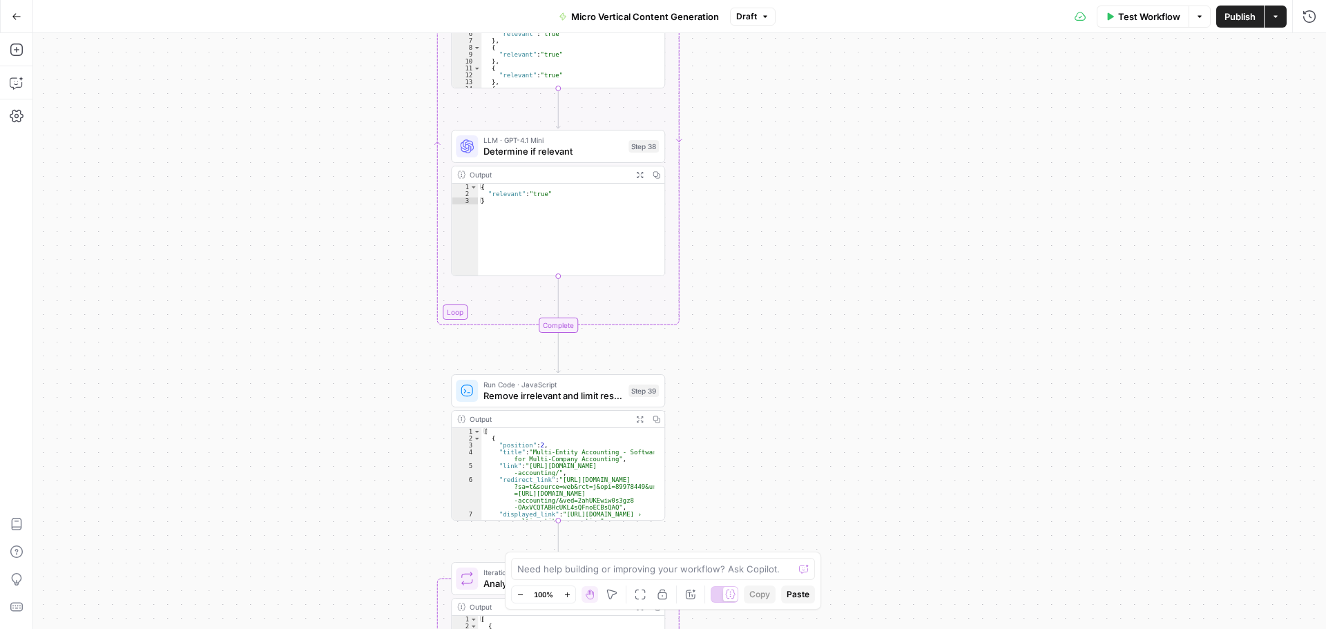
click at [952, 224] on div "true false true false true false Workflow Set Inputs Inputs Run Code · Python E…" at bounding box center [679, 331] width 1293 height 596
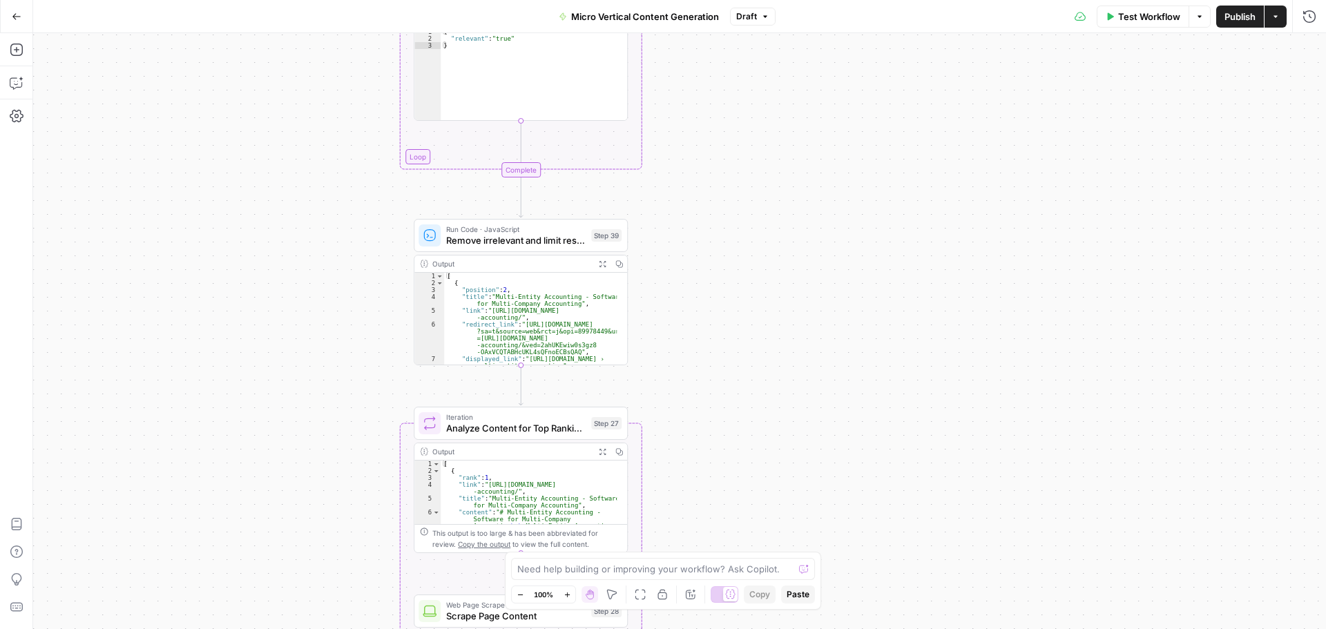
drag, startPoint x: 934, startPoint y: 300, endPoint x: 924, endPoint y: 242, distance: 58.9
click at [924, 242] on div "true false true false true false Workflow Set Inputs Inputs Run Code · Python E…" at bounding box center [679, 331] width 1293 height 596
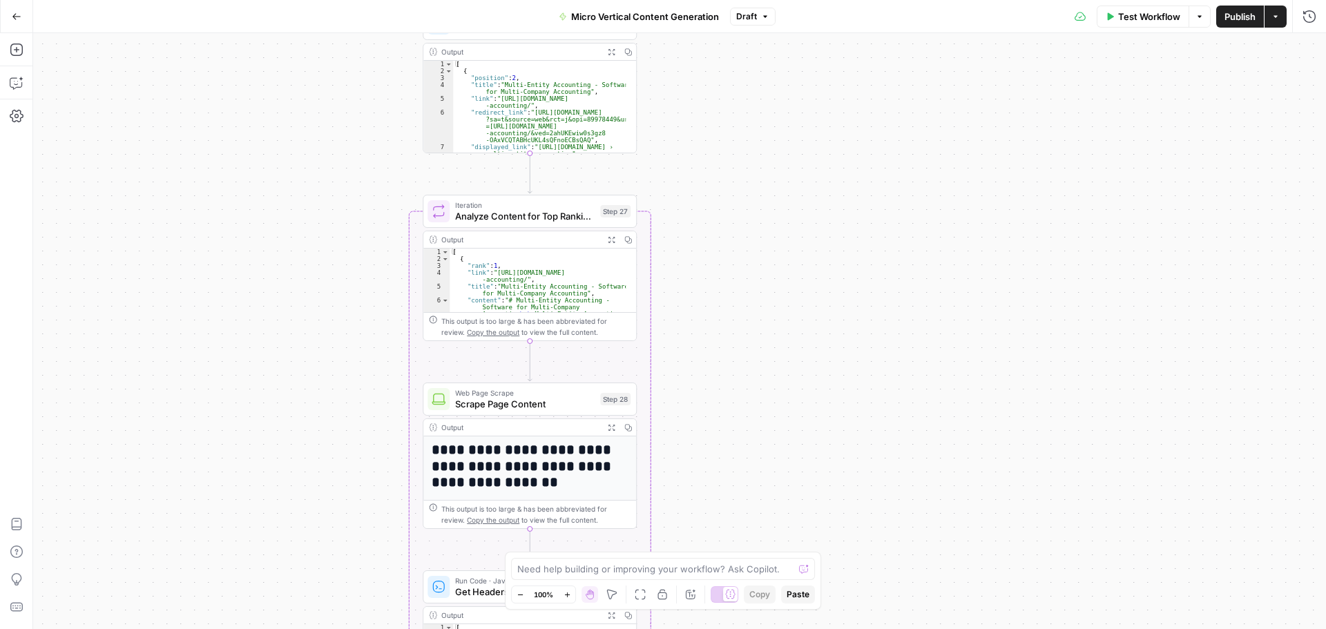
drag, startPoint x: 927, startPoint y: 443, endPoint x: 939, endPoint y: 249, distance: 194.4
click at [939, 249] on div "true false true false true false Workflow Set Inputs Inputs Run Code · Python E…" at bounding box center [679, 331] width 1293 height 596
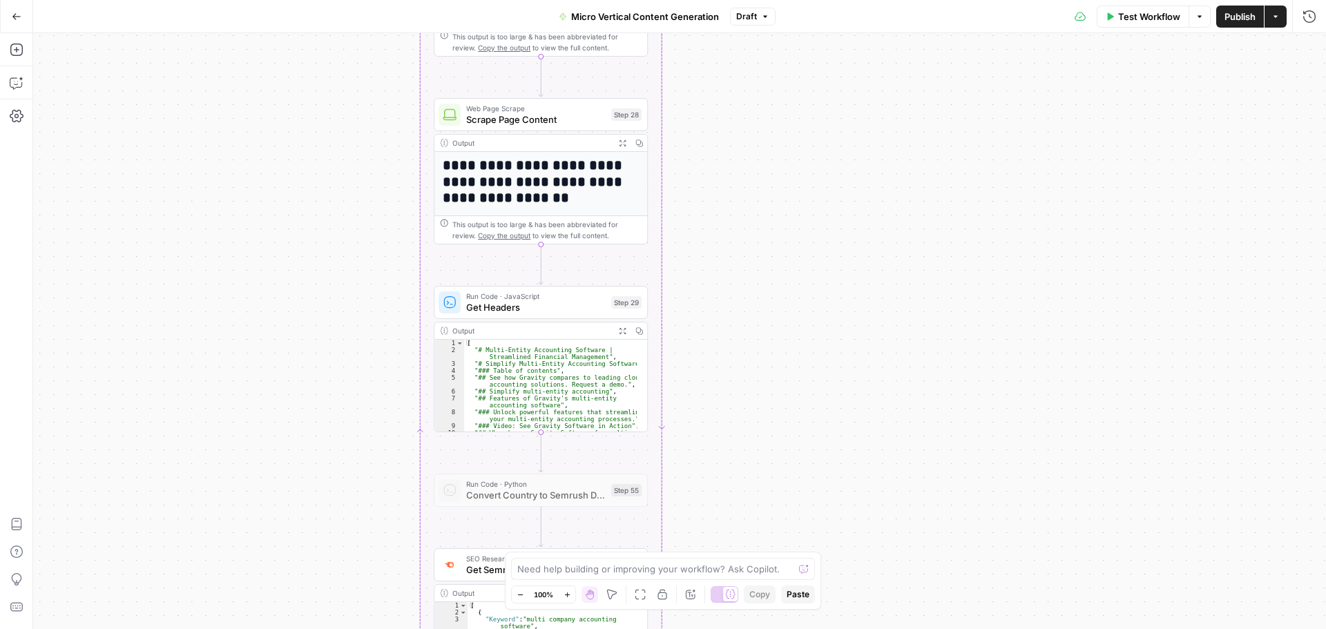
drag, startPoint x: 943, startPoint y: 450, endPoint x: 954, endPoint y: 233, distance: 217.8
click at [954, 233] on div "true false true false true false Workflow Set Inputs Inputs Run Code · Python E…" at bounding box center [679, 331] width 1293 height 596
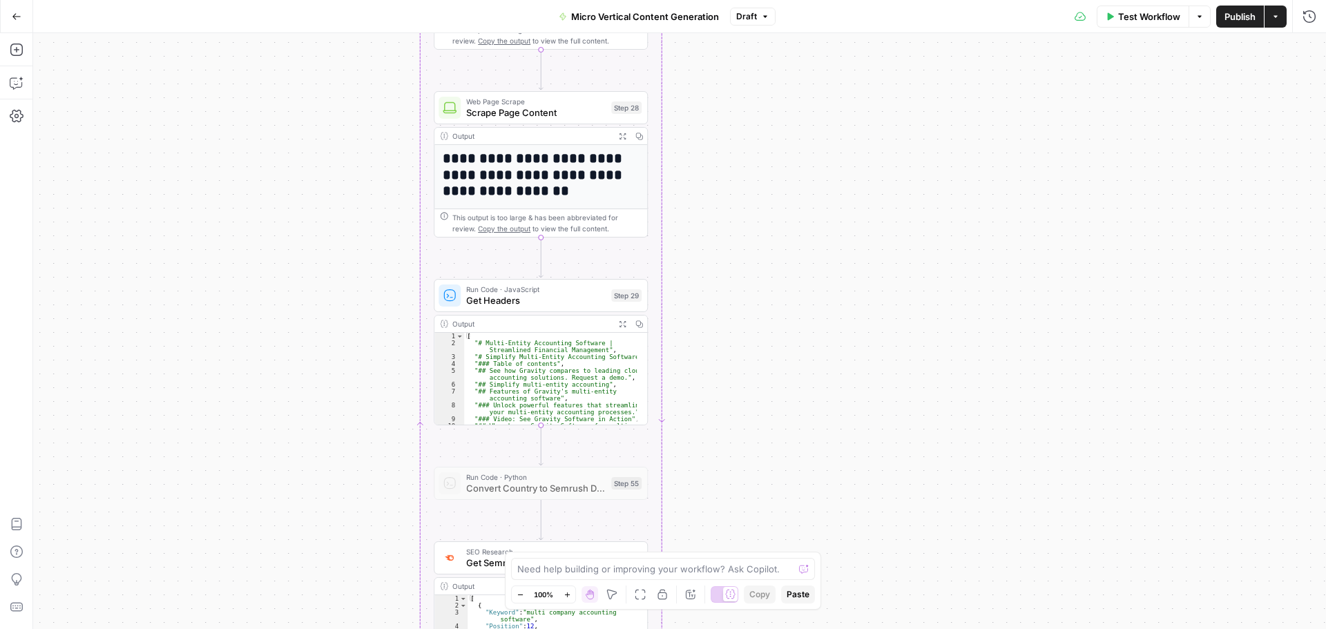
click at [518, 594] on icon "button" at bounding box center [521, 595] width 8 height 8
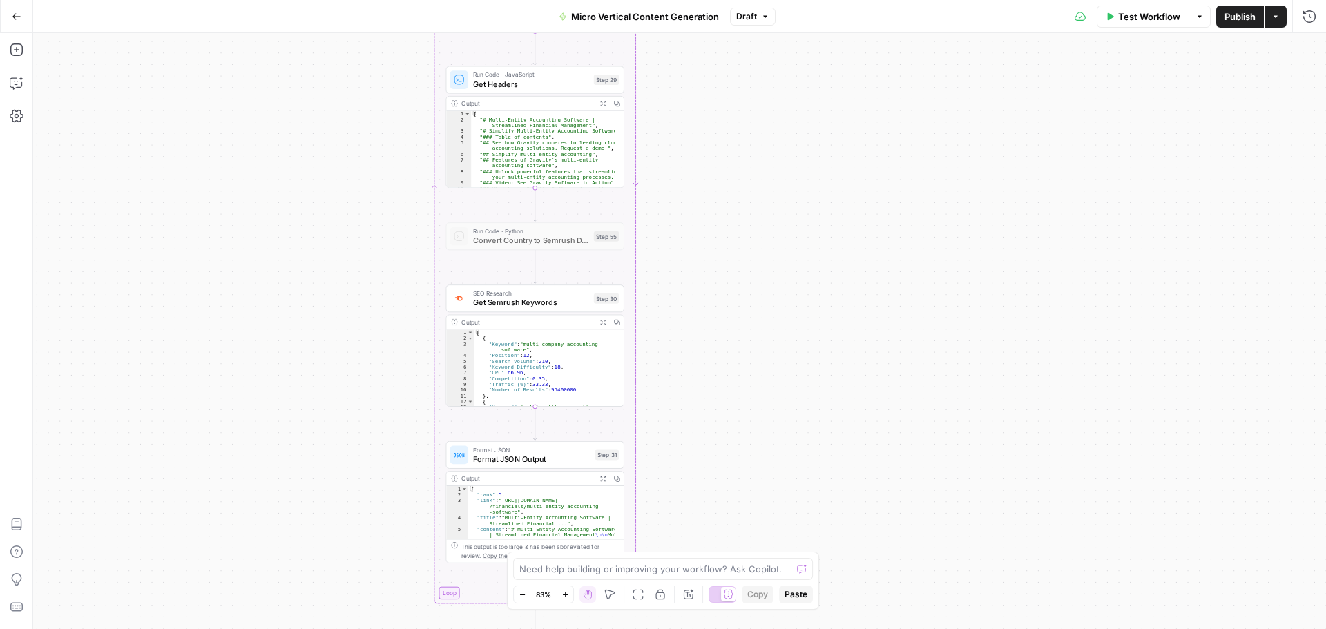
drag, startPoint x: 870, startPoint y: 252, endPoint x: 841, endPoint y: 30, distance: 223.6
click at [841, 30] on div "Go Back Micro Vertical Content Generation Draft Test Workflow Options Publish A…" at bounding box center [663, 314] width 1326 height 629
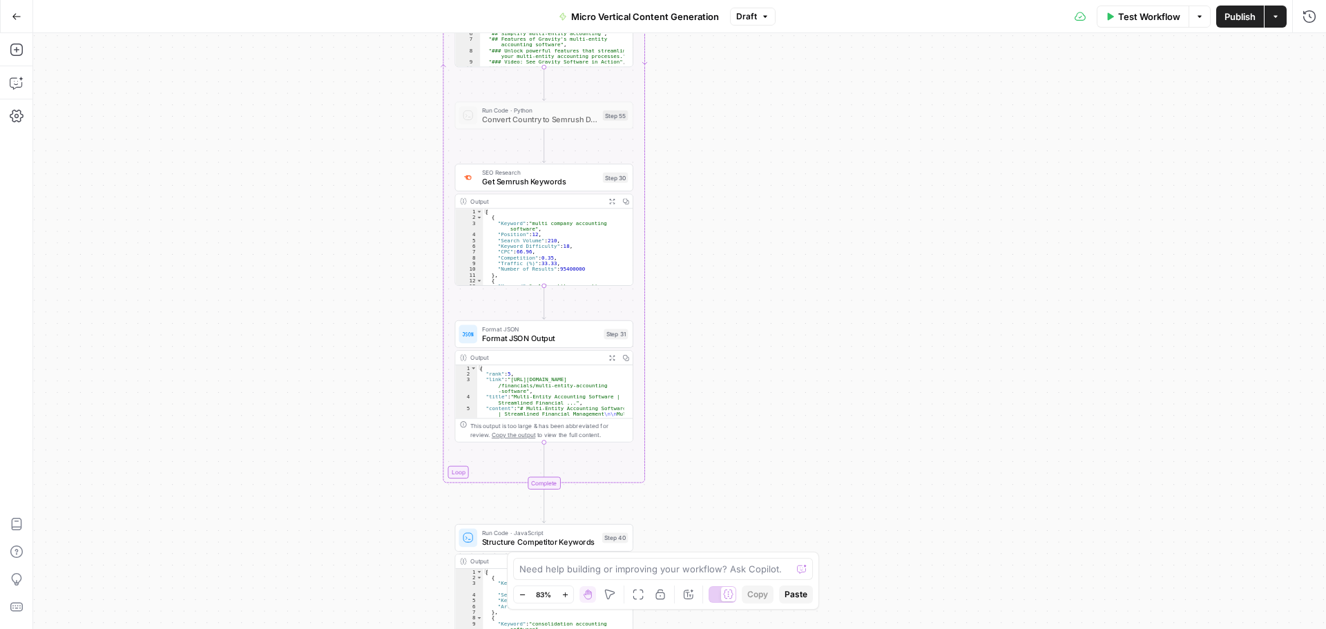
drag, startPoint x: 788, startPoint y: 189, endPoint x: 796, endPoint y: 131, distance: 58.5
click at [794, 126] on div "true false true false true false Workflow Set Inputs Inputs Run Code · Python E…" at bounding box center [679, 331] width 1293 height 596
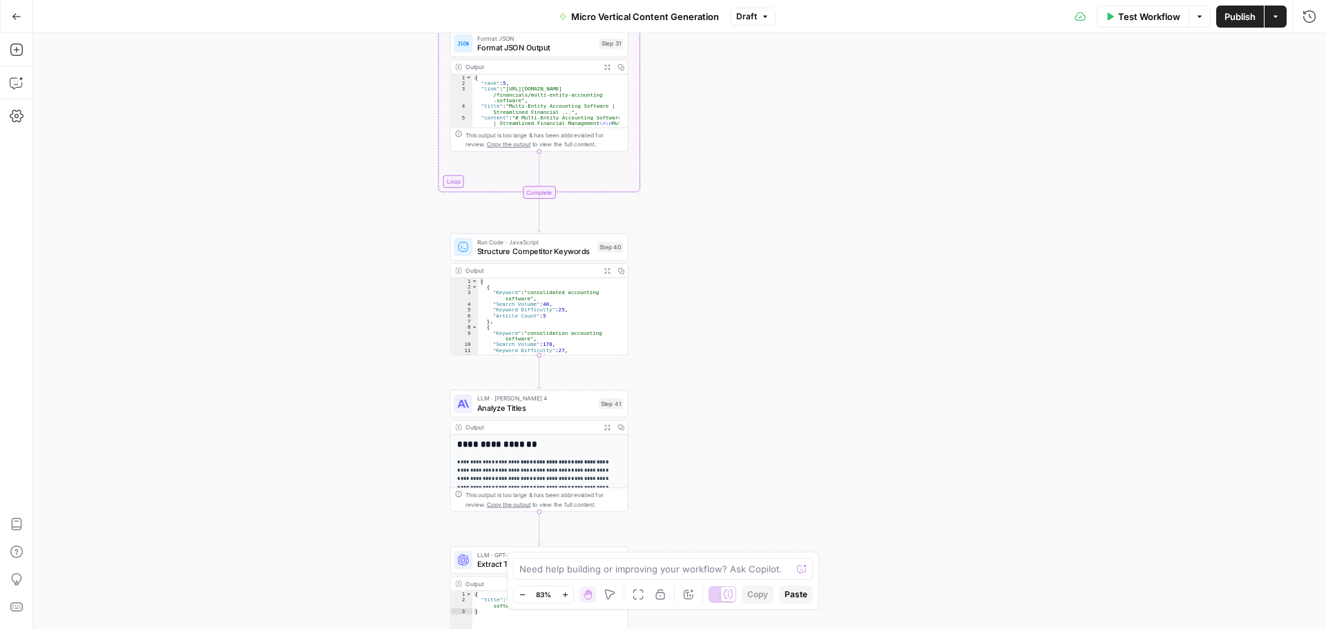
drag, startPoint x: 789, startPoint y: 392, endPoint x: 777, endPoint y: 163, distance: 229.6
click at [774, 151] on div "true false true false true false Workflow Set Inputs Inputs Run Code · Python E…" at bounding box center [679, 331] width 1293 height 596
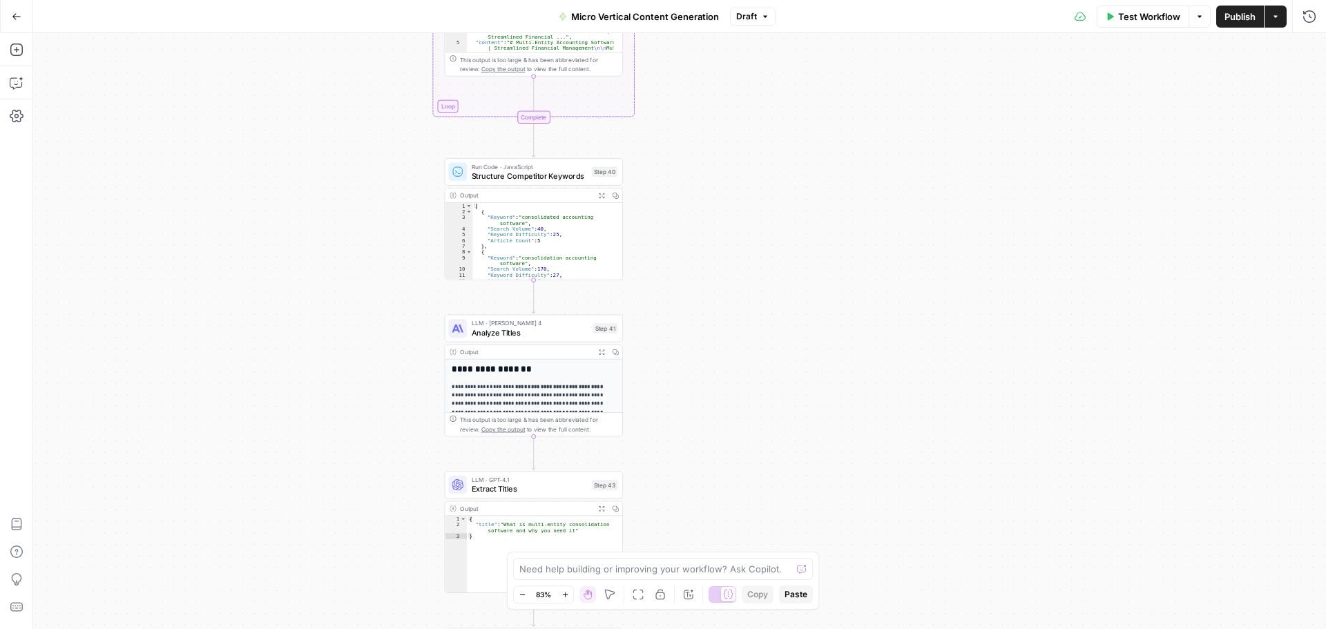
drag, startPoint x: 811, startPoint y: 321, endPoint x: 832, endPoint y: 57, distance: 264.7
click at [832, 57] on div "true false true false true false Workflow Set Inputs Inputs Run Code · Python E…" at bounding box center [679, 331] width 1293 height 596
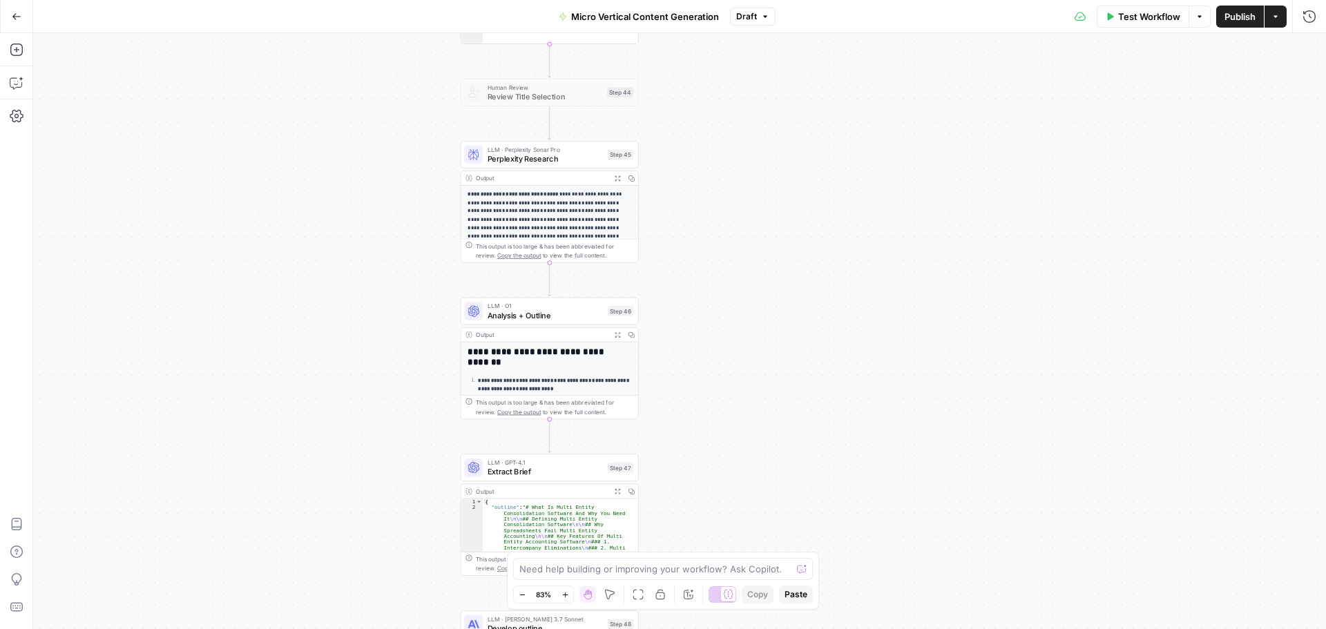
drag, startPoint x: 833, startPoint y: 200, endPoint x: 831, endPoint y: 75, distance: 125.7
click at [831, 75] on div "true false true false true false Workflow Set Inputs Inputs Run Code · Python E…" at bounding box center [679, 331] width 1293 height 596
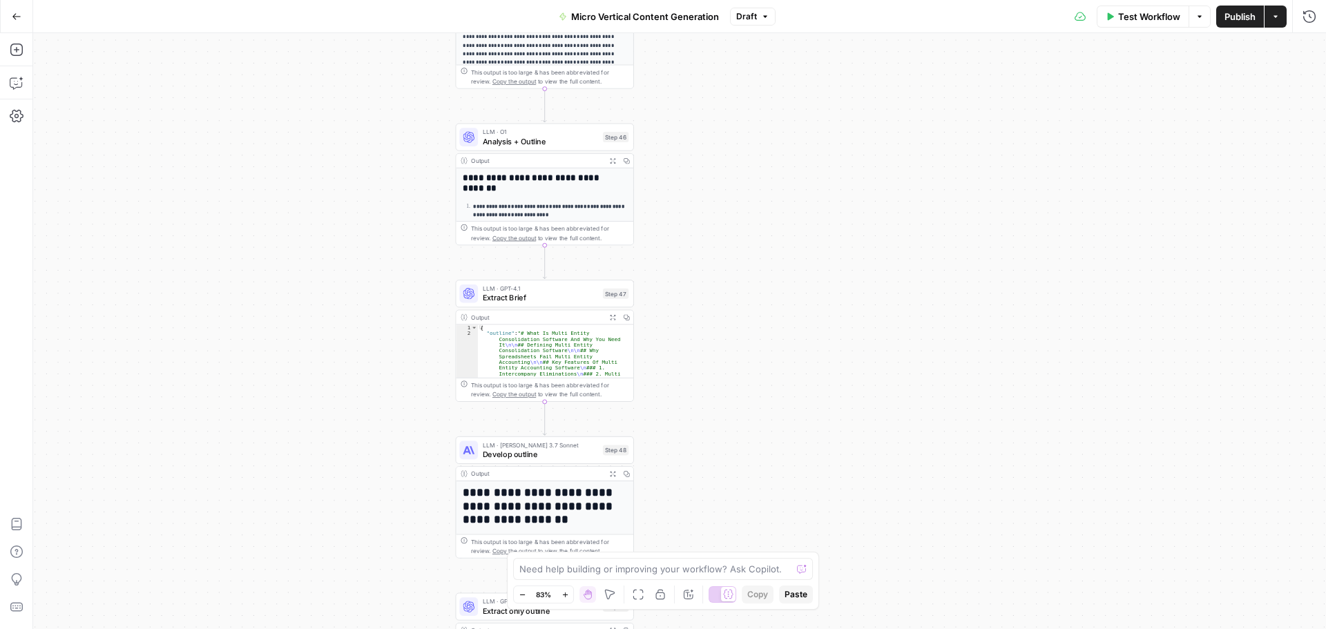
drag, startPoint x: 846, startPoint y: 290, endPoint x: 845, endPoint y: 153, distance: 137.4
click at [845, 153] on div "true false true false true false Workflow Set Inputs Inputs Run Code · Python E…" at bounding box center [679, 331] width 1293 height 596
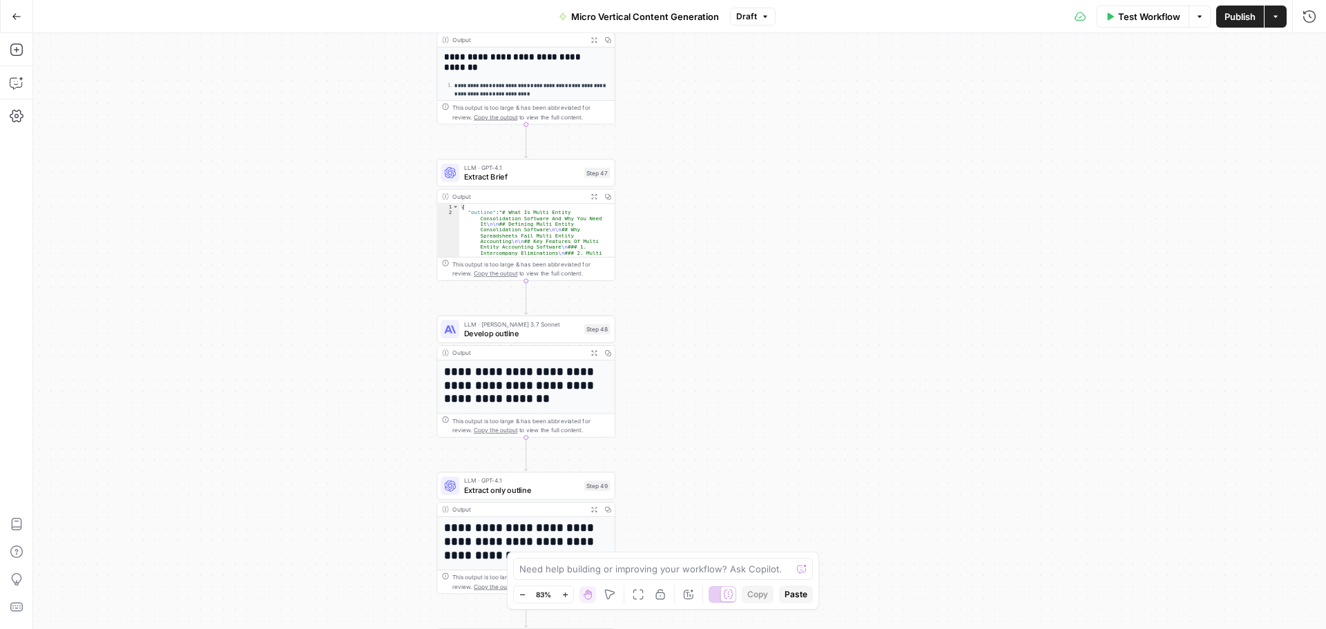
drag, startPoint x: 822, startPoint y: 289, endPoint x: 806, endPoint y: 164, distance: 126.1
click at [806, 164] on div "true false true false true false Workflow Set Inputs Inputs Run Code · Python E…" at bounding box center [679, 331] width 1293 height 596
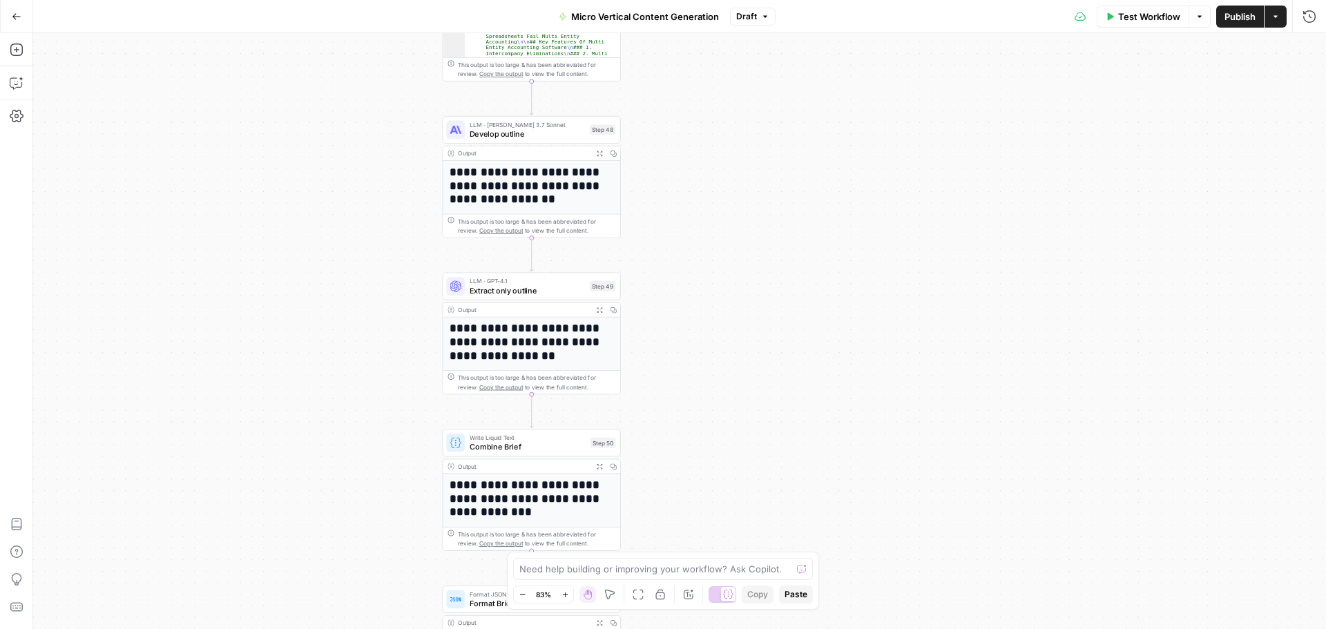
drag, startPoint x: 793, startPoint y: 293, endPoint x: 801, endPoint y: 249, distance: 44.8
click at [801, 249] on div "true false true false true false Workflow Set Inputs Inputs Run Code · Python E…" at bounding box center [679, 331] width 1293 height 596
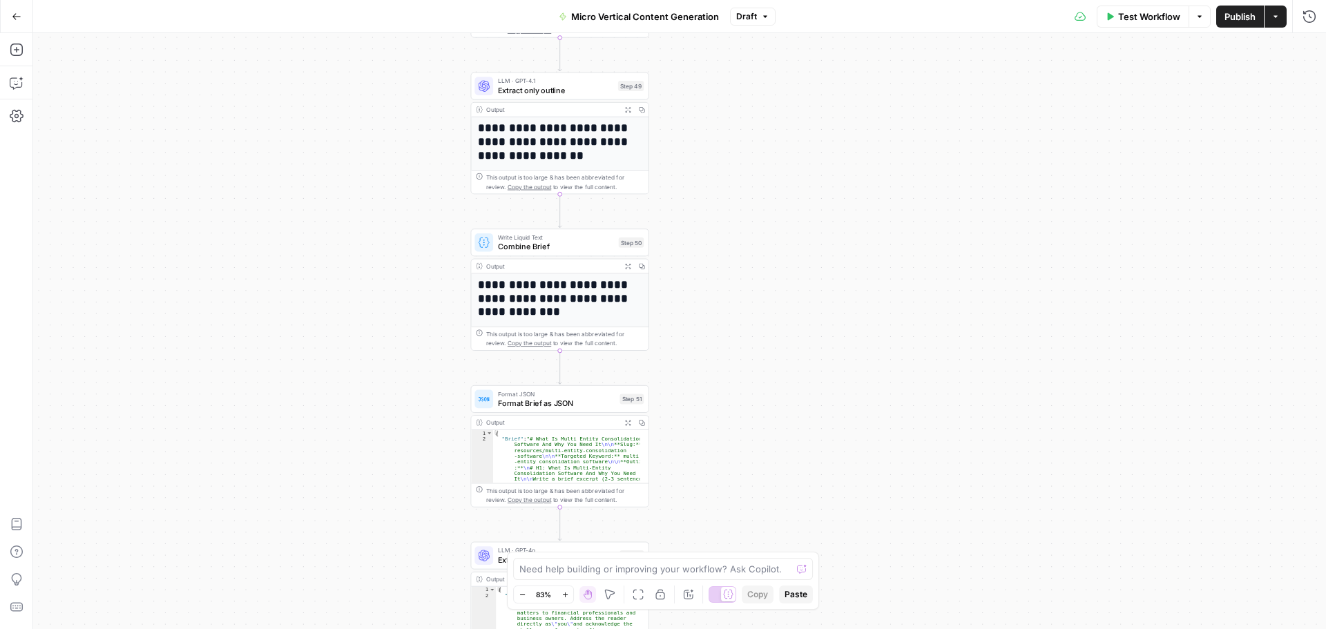
drag, startPoint x: 771, startPoint y: 353, endPoint x: 800, endPoint y: 150, distance: 205.0
click at [800, 150] on div "true false true false true false Workflow Set Inputs Inputs Run Code · Python E…" at bounding box center [679, 331] width 1293 height 596
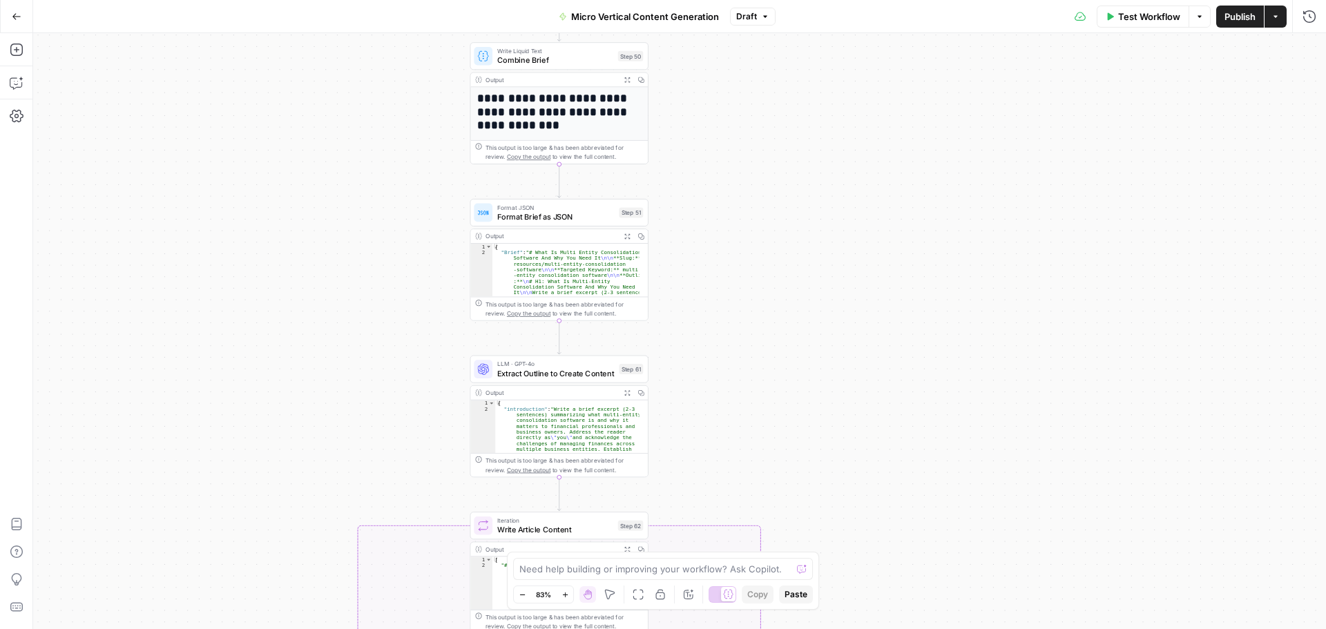
drag, startPoint x: 780, startPoint y: 381, endPoint x: 780, endPoint y: 197, distance: 183.7
click at [780, 197] on div "true false true false true false Workflow Set Inputs Inputs Run Code · Python E…" at bounding box center [679, 331] width 1293 height 596
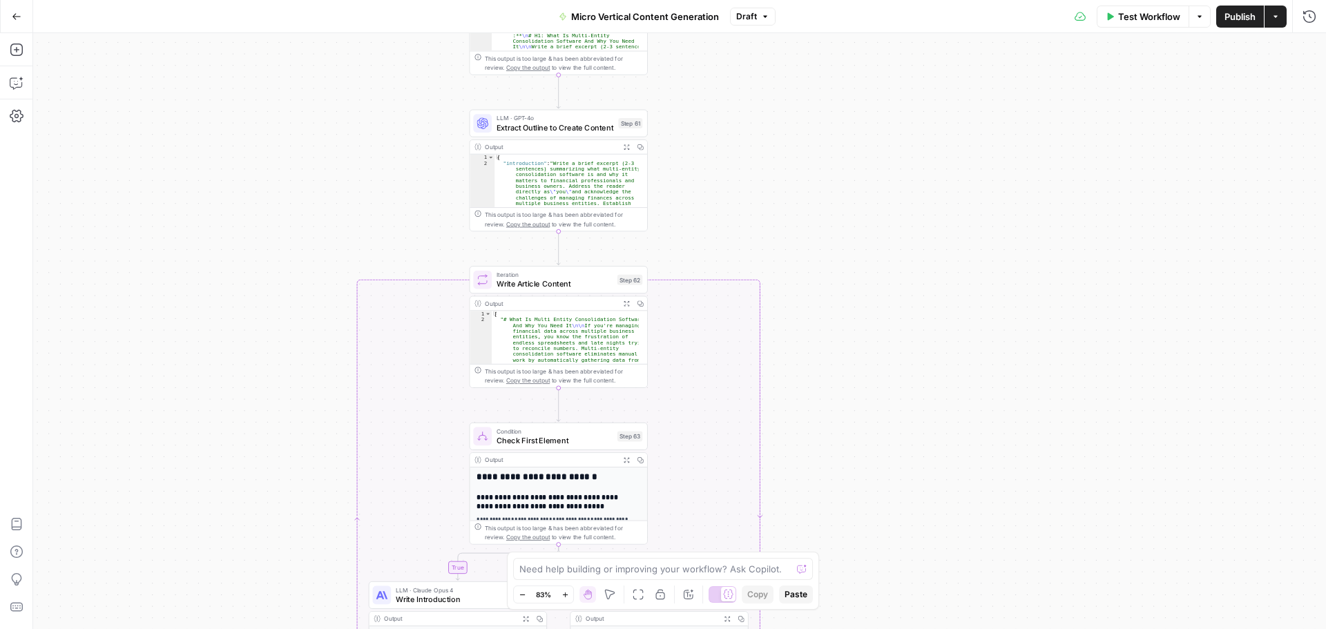
drag, startPoint x: 776, startPoint y: 347, endPoint x: 776, endPoint y: 122, distance: 225.8
click at [776, 122] on div "true false true false true false Workflow Set Inputs Inputs Run Code · Python E…" at bounding box center [679, 331] width 1293 height 596
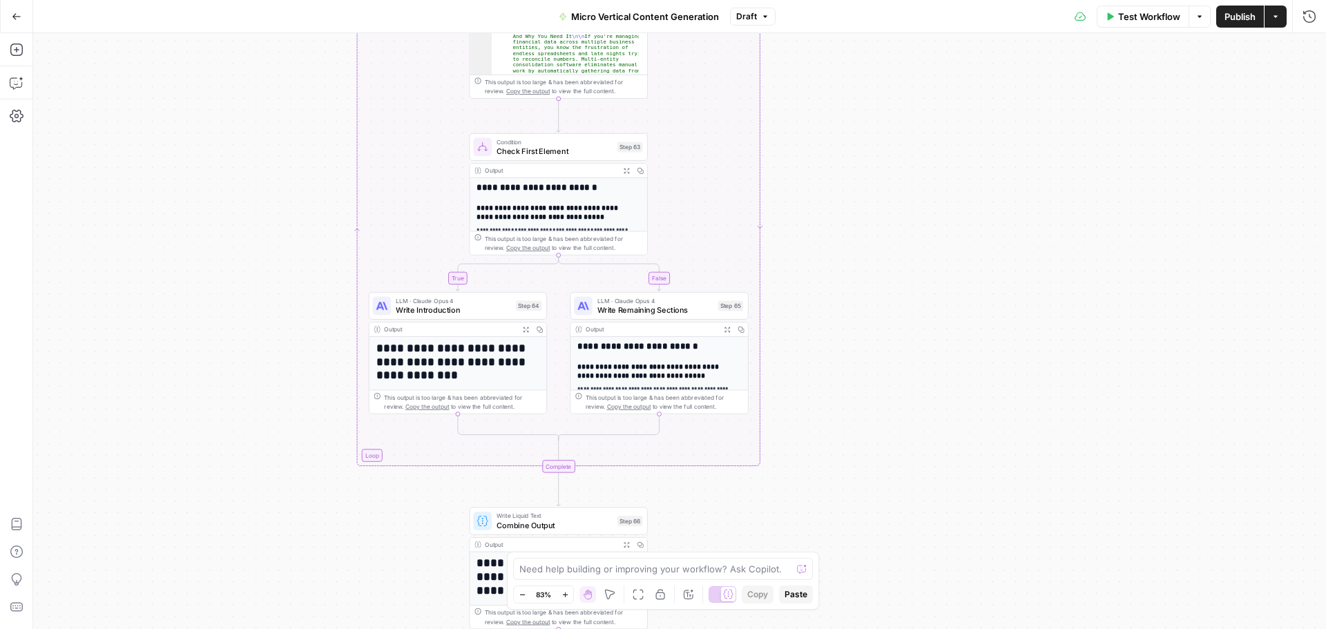
drag, startPoint x: 804, startPoint y: 463, endPoint x: 804, endPoint y: 174, distance: 289.4
click at [804, 174] on div "true false true false true false Workflow Set Inputs Inputs Run Code · Python E…" at bounding box center [679, 331] width 1293 height 596
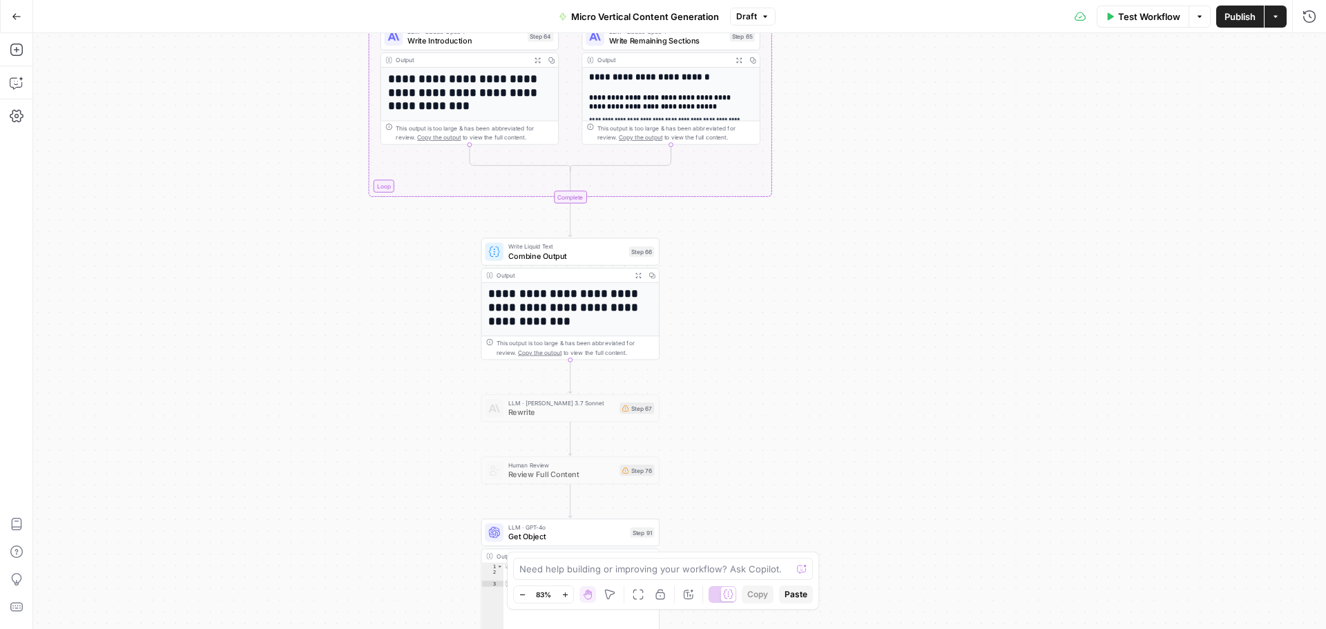
drag, startPoint x: 816, startPoint y: 177, endPoint x: 816, endPoint y: 163, distance: 13.8
click at [816, 163] on div "true false true false true false Workflow Set Inputs Inputs Run Code · Python E…" at bounding box center [679, 331] width 1293 height 596
